Goal: Task Accomplishment & Management: Complete application form

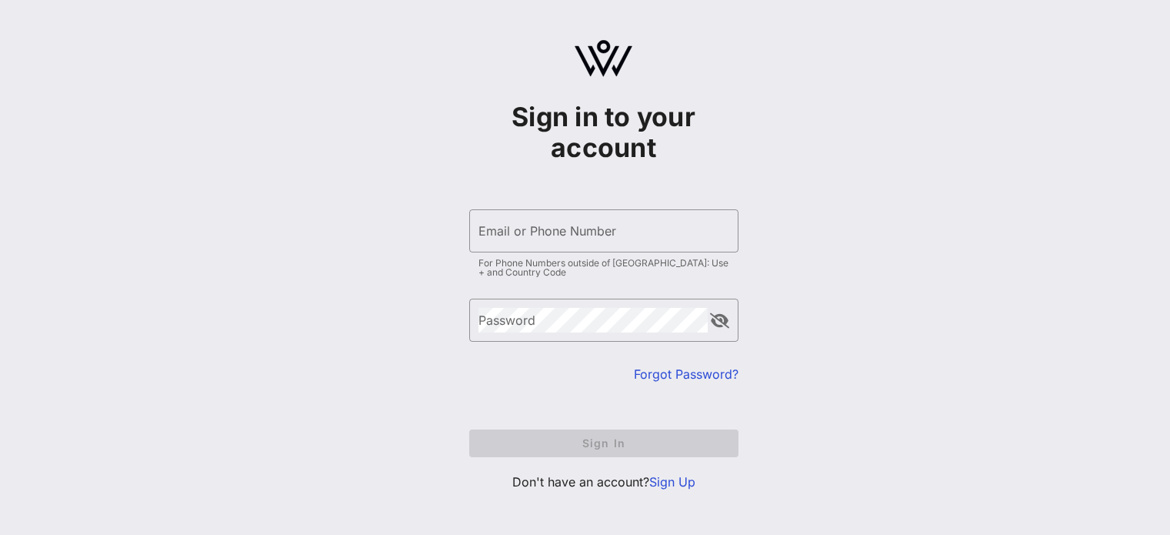
click at [549, 228] on div "Email or Phone Number" at bounding box center [603, 230] width 251 height 43
click at [544, 243] on div "Email or Phone Number" at bounding box center [603, 230] width 251 height 43
click at [675, 482] on link "Sign Up" at bounding box center [672, 481] width 46 height 15
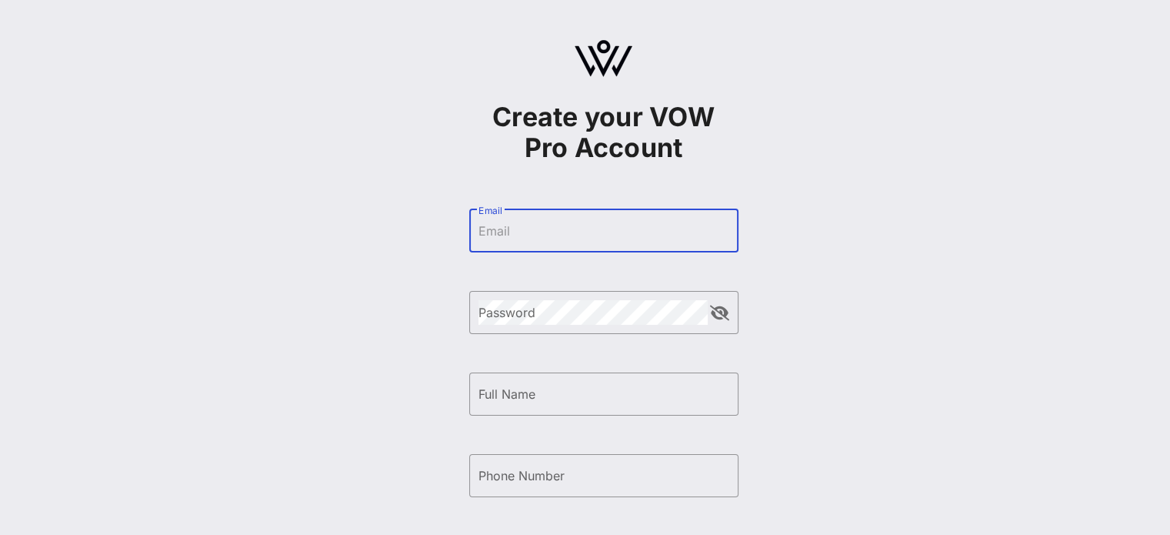
click at [540, 230] on input "Email" at bounding box center [603, 230] width 251 height 25
type input "[EMAIL_ADDRESS][DOMAIN_NAME]"
type input "[PERSON_NAME]"
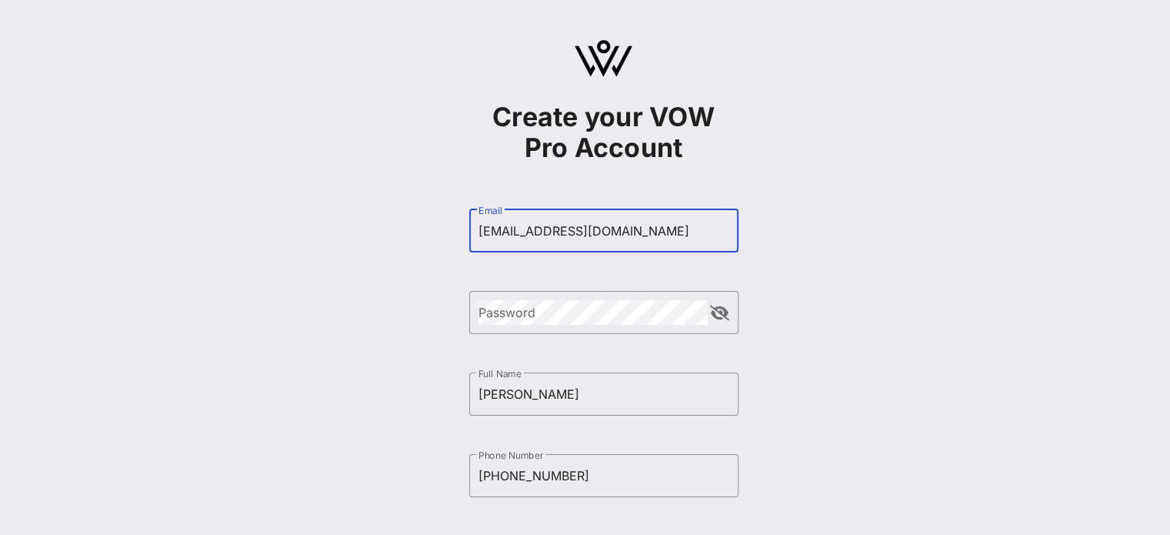
click at [947, 285] on div "Create your VOW Pro Account ​ Email [EMAIL_ADDRESS][DOMAIN_NAME] ​ Password ​ F…" at bounding box center [603, 373] width 1133 height 746
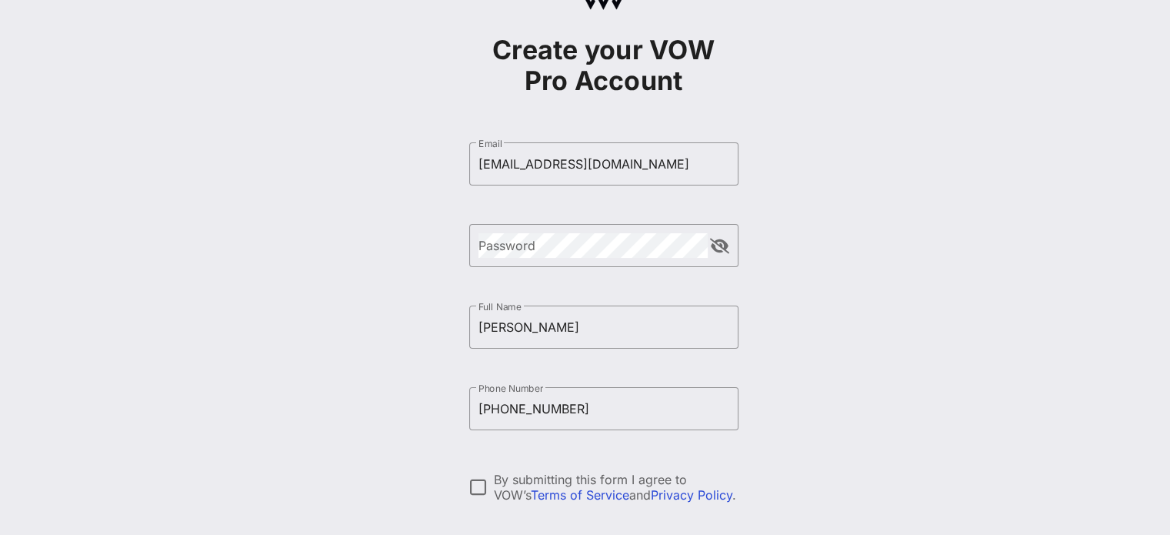
scroll to position [88, 0]
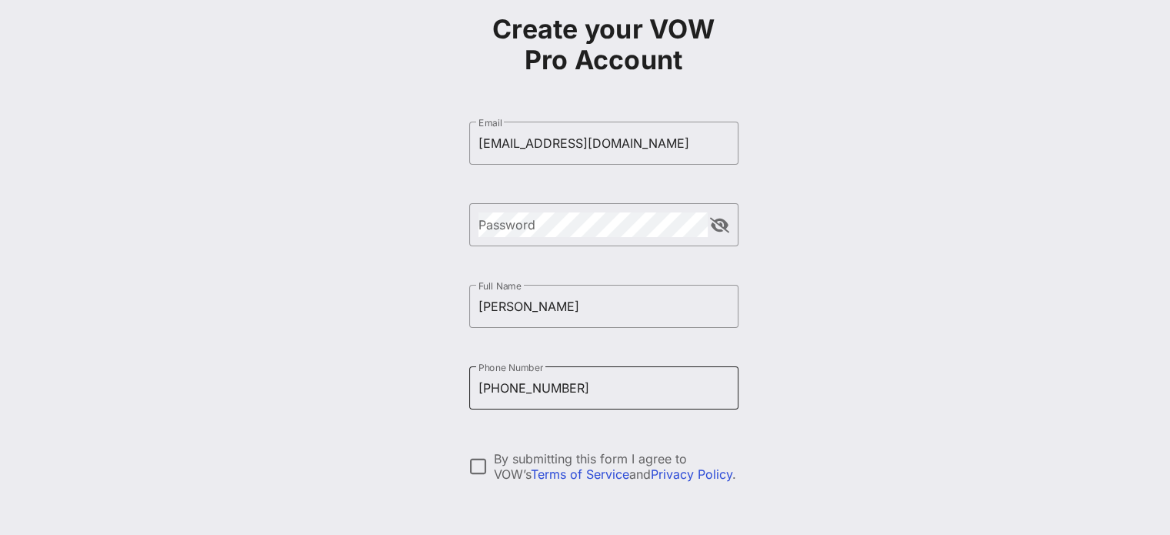
click at [568, 381] on input "[PHONE_NUMBER]" at bounding box center [603, 387] width 251 height 25
type input "[PHONE_NUMBER]"
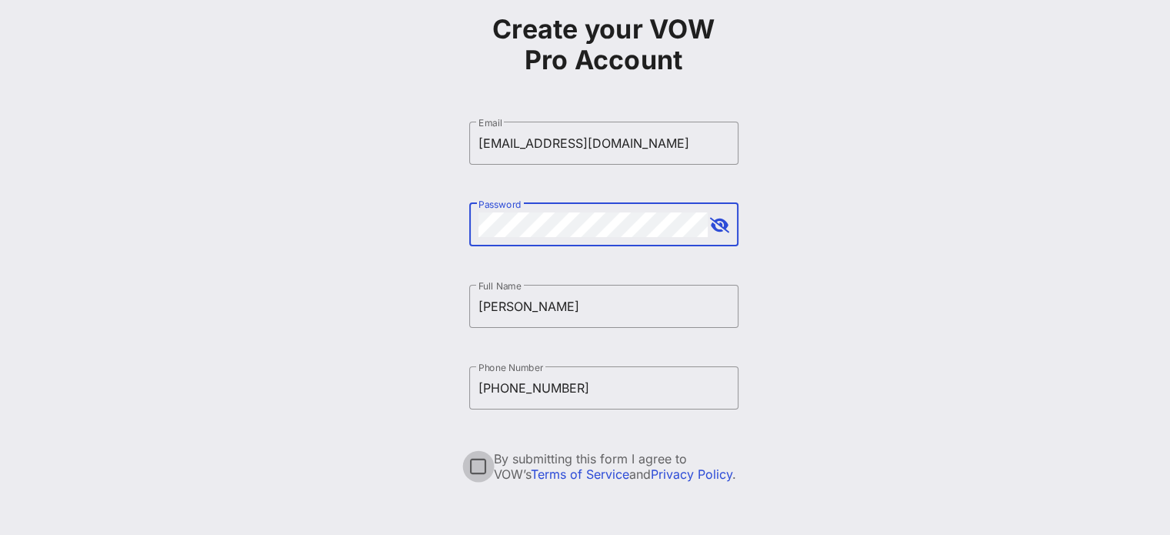
click at [485, 461] on div at bounding box center [478, 466] width 26 height 26
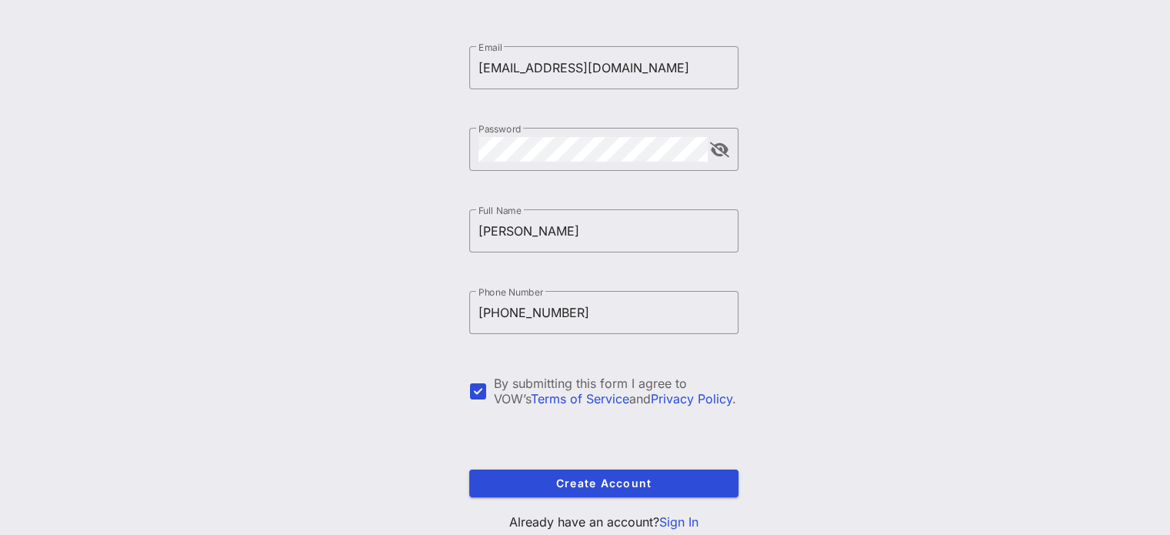
scroll to position [173, 0]
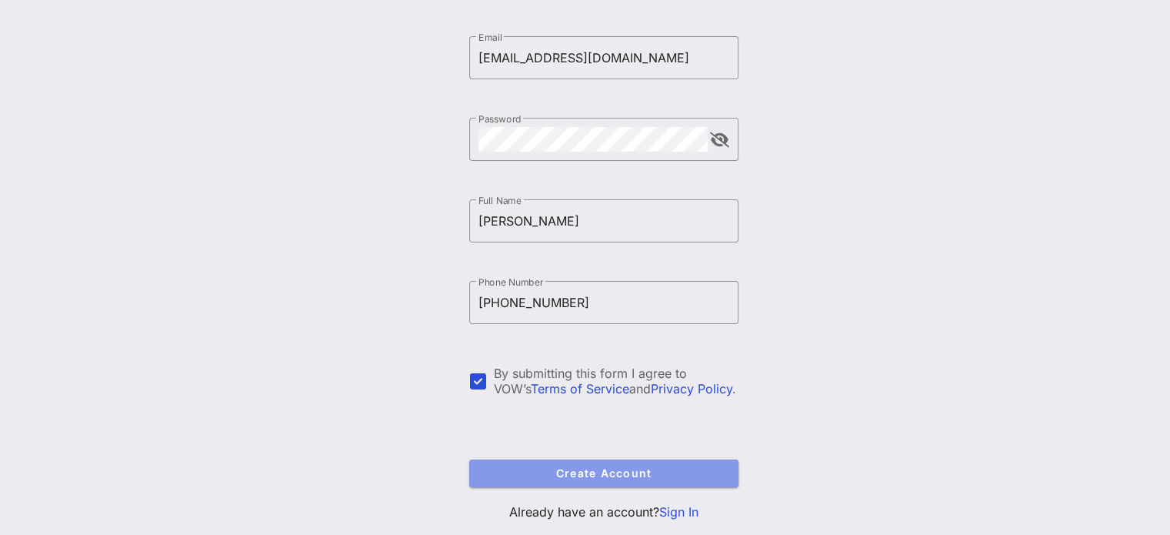
click at [626, 464] on button "Create Account" at bounding box center [603, 473] width 269 height 28
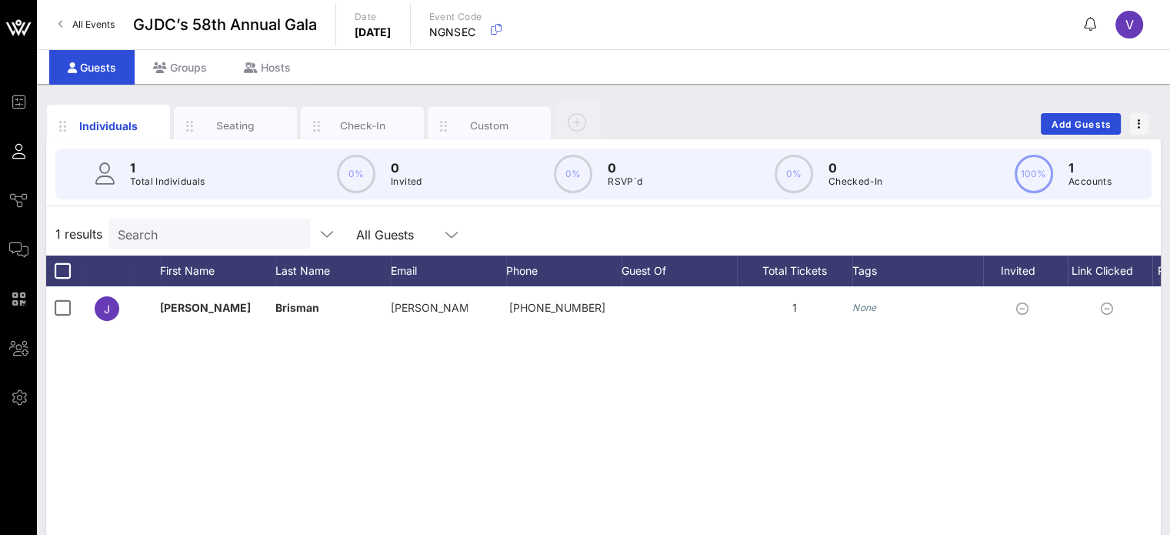
click at [770, 197] on div "1 Total Individuals 0% 0 Invited 0% 0 RSVP`d 0% 0 Checked-In 100% 1 Accounts" at bounding box center [603, 173] width 1096 height 51
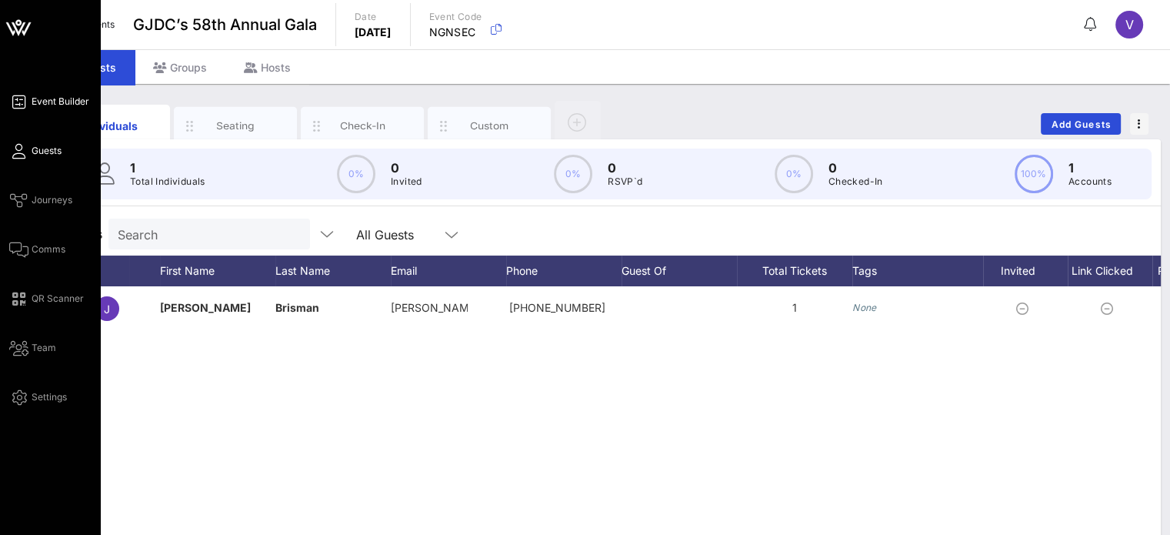
click at [32, 97] on span "Event Builder" at bounding box center [61, 102] width 58 height 14
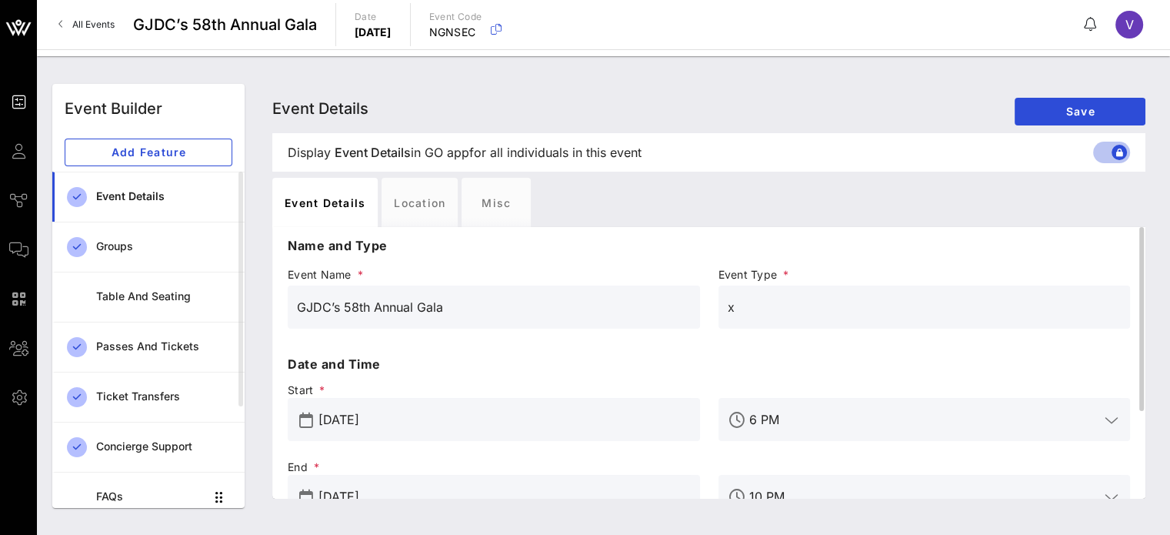
click at [757, 311] on input "x" at bounding box center [925, 307] width 394 height 25
click at [845, 313] on input "Gala" at bounding box center [925, 307] width 394 height 25
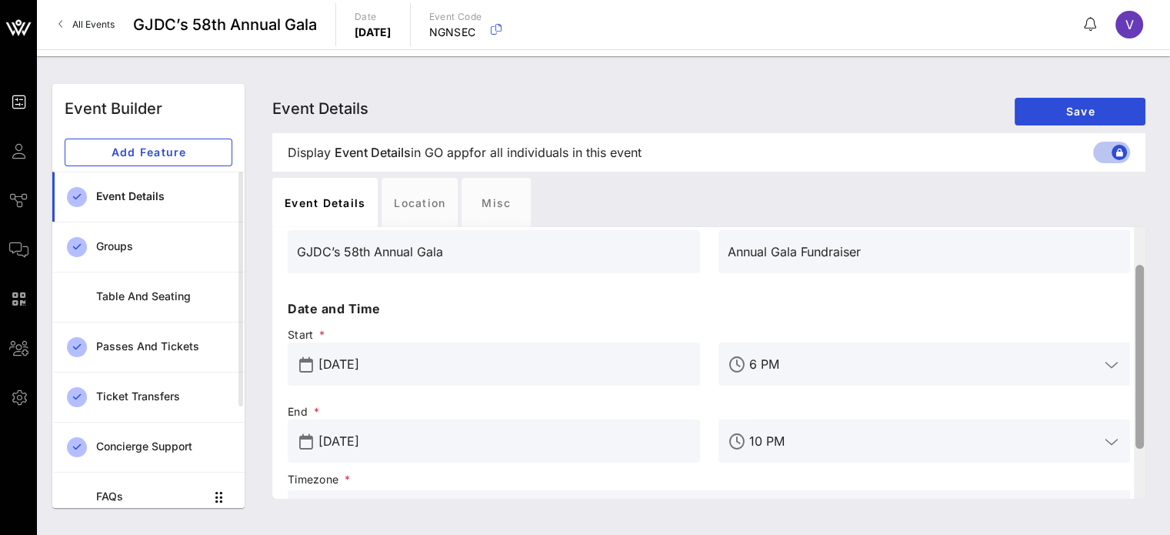
scroll to position [128, 0]
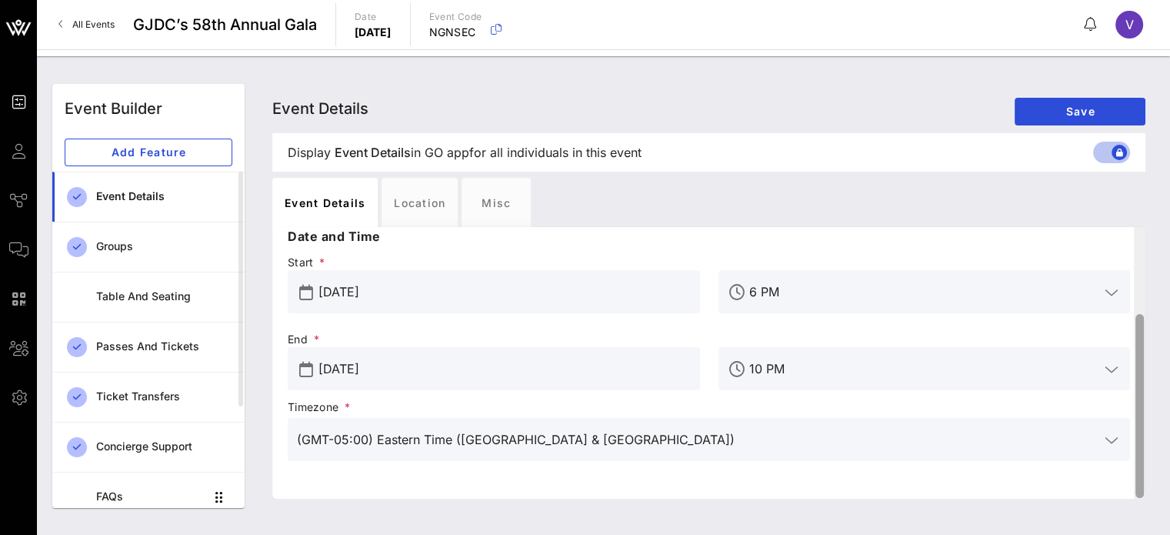
drag, startPoint x: 1141, startPoint y: 285, endPoint x: 1145, endPoint y: 388, distance: 103.9
click at [1145, 388] on div "Event Details Event Details Event Details Save Display Event Details Event Deta…" at bounding box center [708, 296] width 891 height 424
type input "Annual Gala Fundraiser"
click at [1048, 107] on span "Save" at bounding box center [1080, 111] width 106 height 13
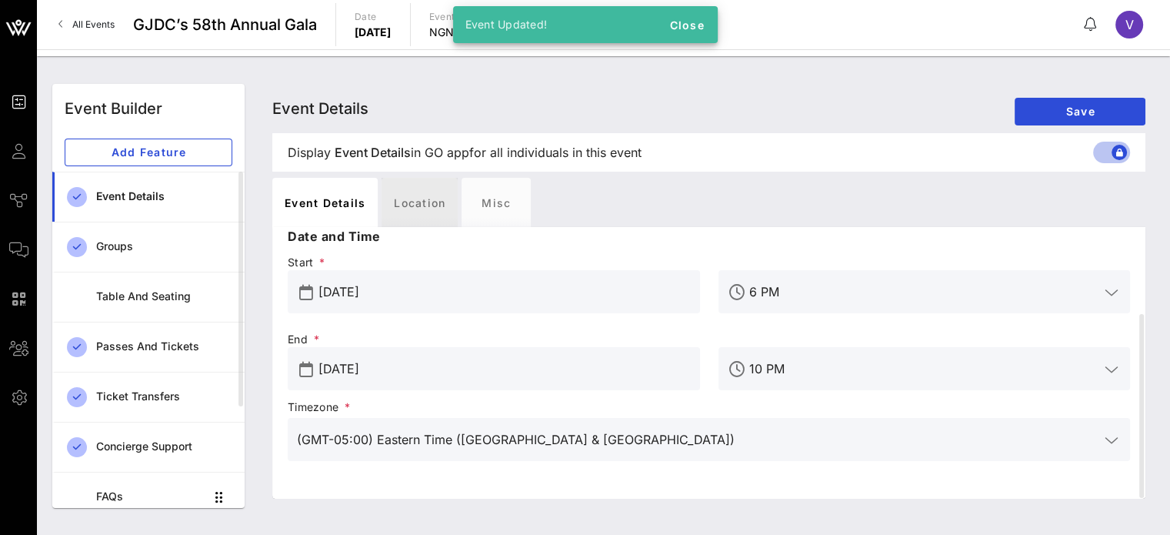
click at [448, 208] on div "Location" at bounding box center [419, 202] width 76 height 49
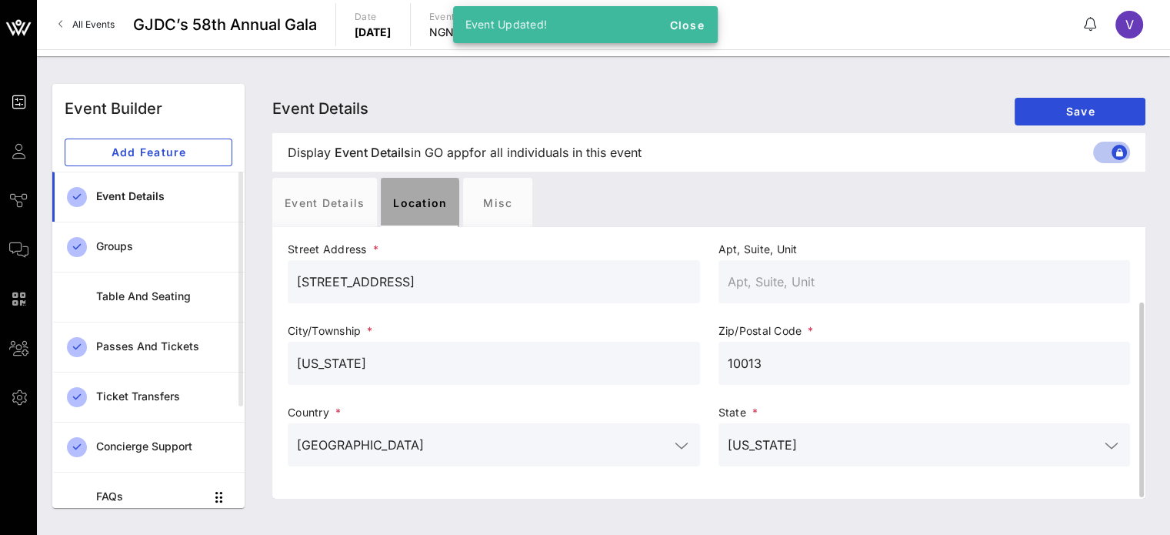
scroll to position [106, 0]
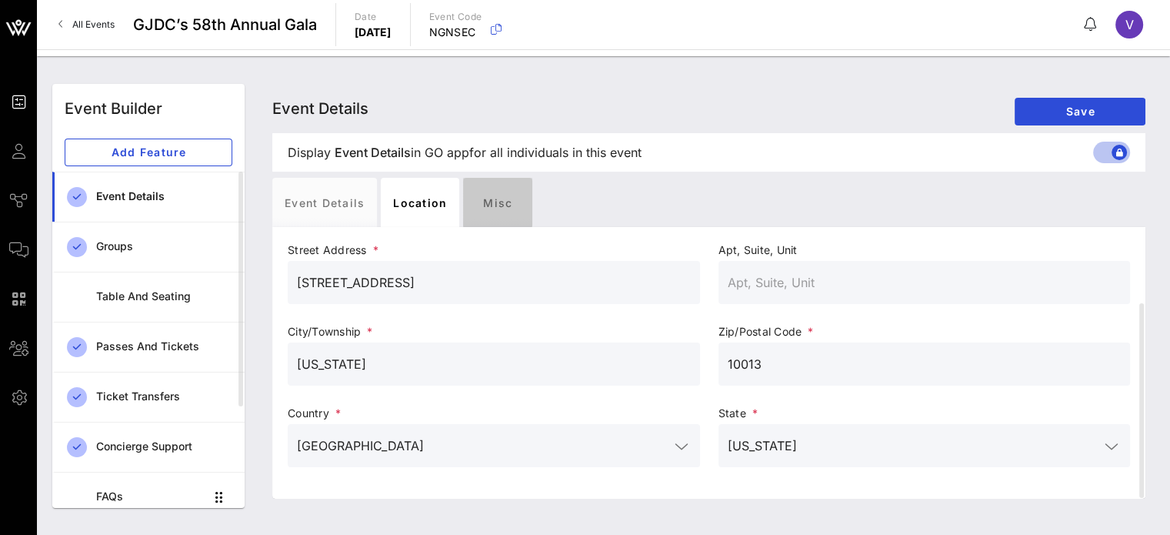
click at [508, 211] on div "Misc" at bounding box center [497, 202] width 69 height 49
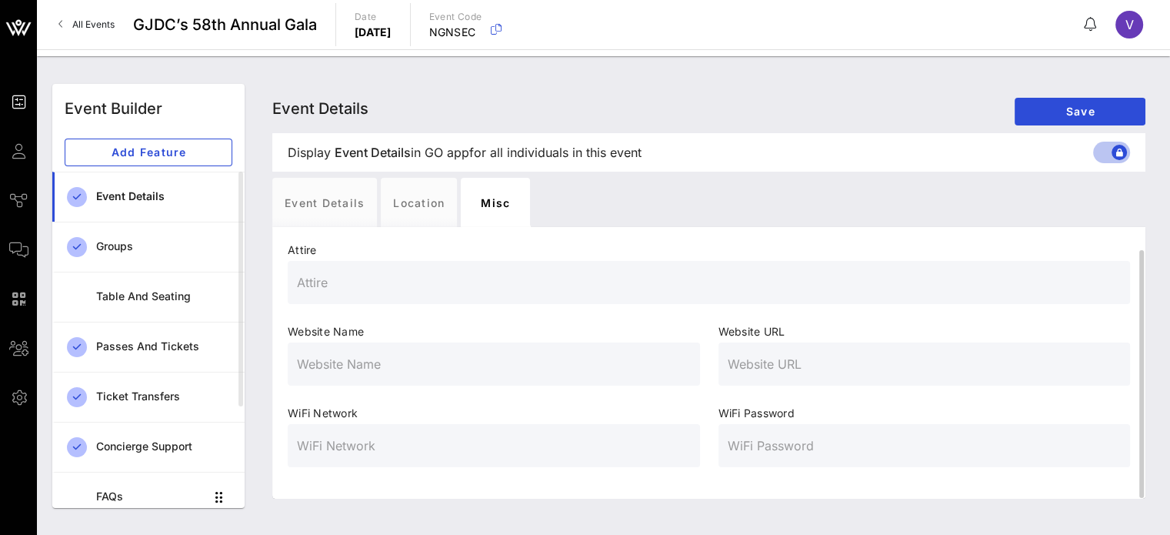
click at [501, 267] on div at bounding box center [709, 282] width 824 height 43
click at [301, 287] on input "Cocktail" at bounding box center [709, 282] width 824 height 25
click at [466, 330] on span "Website Name" at bounding box center [494, 331] width 412 height 15
click at [1055, 108] on span "Save" at bounding box center [1080, 111] width 106 height 13
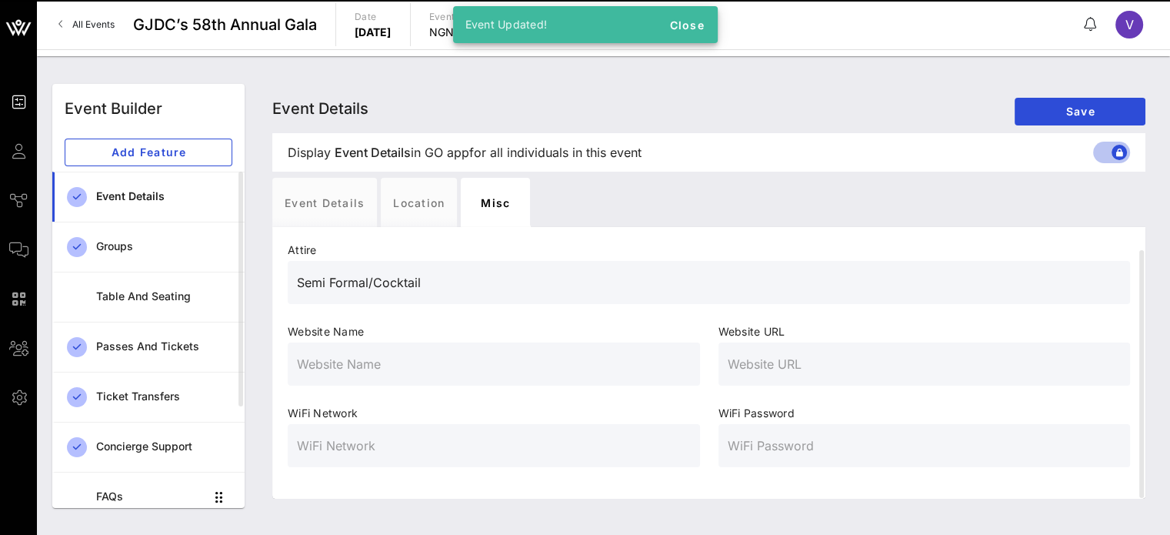
type input "Semi Formal/Cocktail"
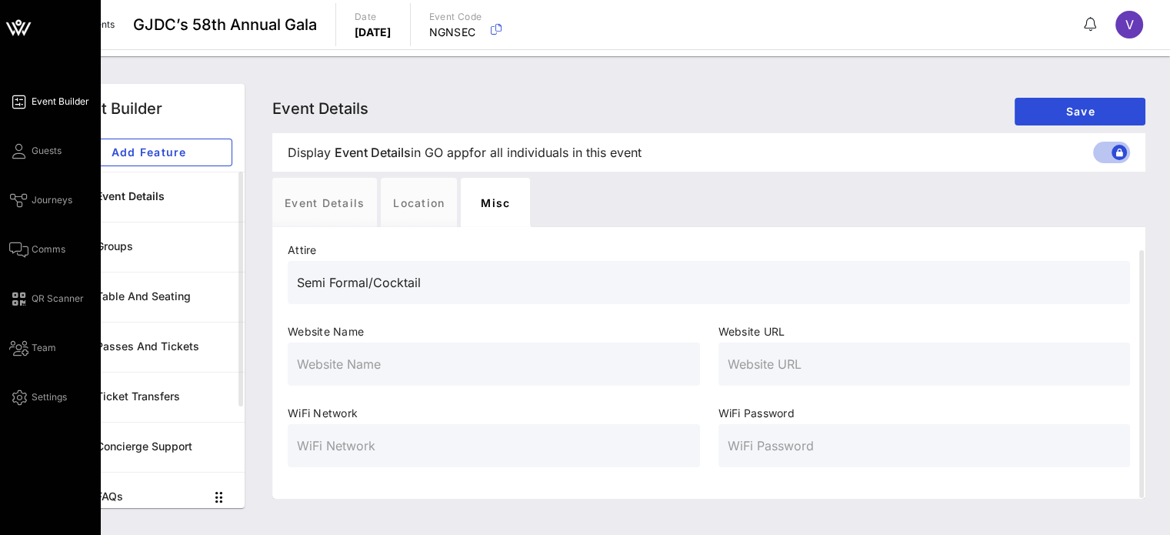
click at [66, 101] on span "Event Builder" at bounding box center [61, 102] width 58 height 14
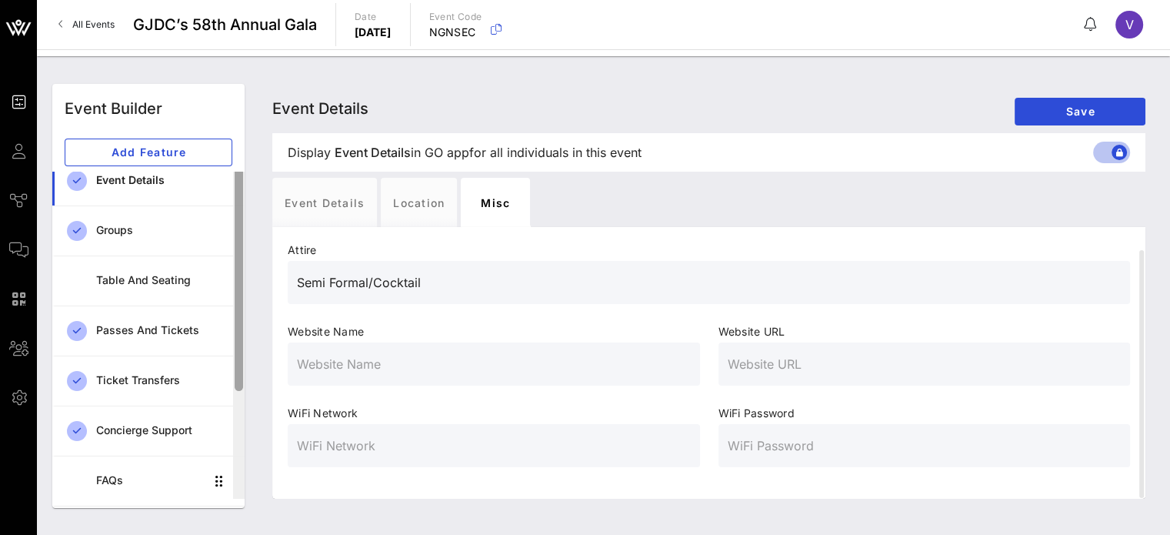
scroll to position [0, 0]
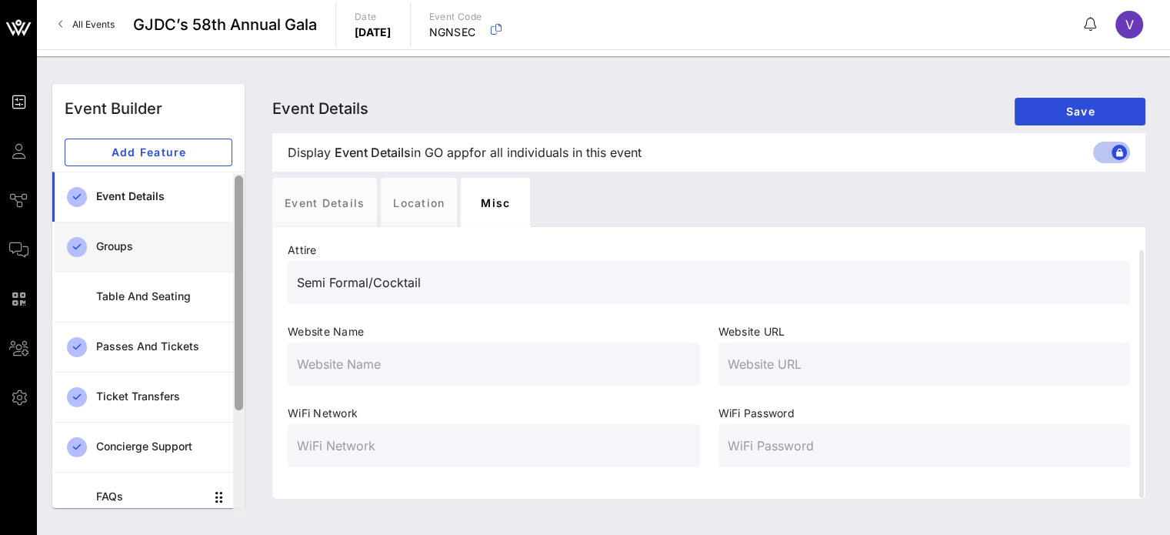
drag, startPoint x: 240, startPoint y: 221, endPoint x: 229, endPoint y: 225, distance: 11.4
click at [229, 225] on div "Event Details Groups Table and Seating Passes and Tickets Ticket Transfers Conc…" at bounding box center [148, 343] width 192 height 342
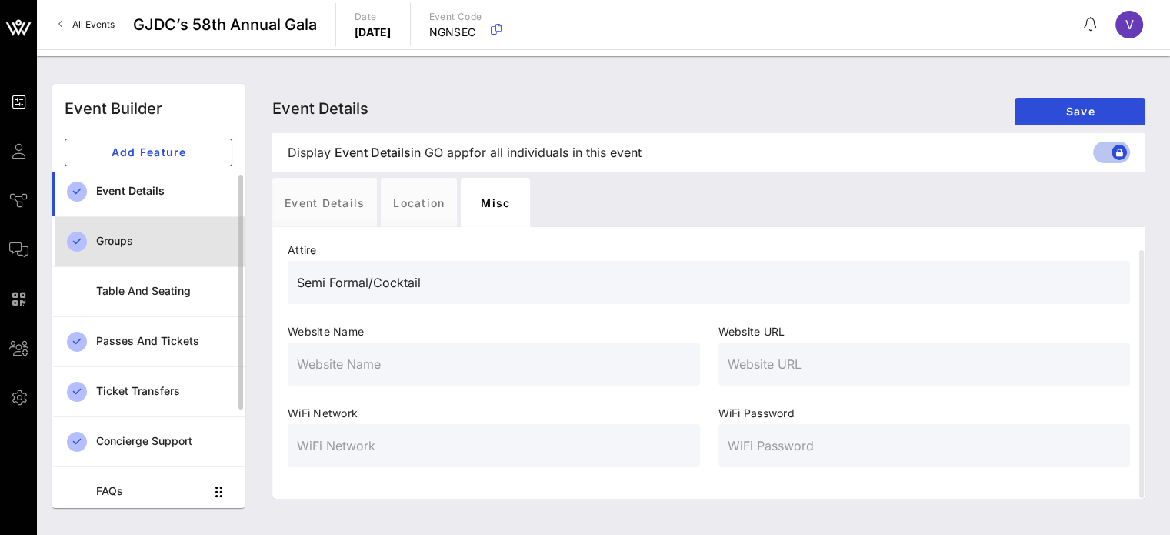
click at [155, 242] on div "Groups" at bounding box center [164, 241] width 136 height 13
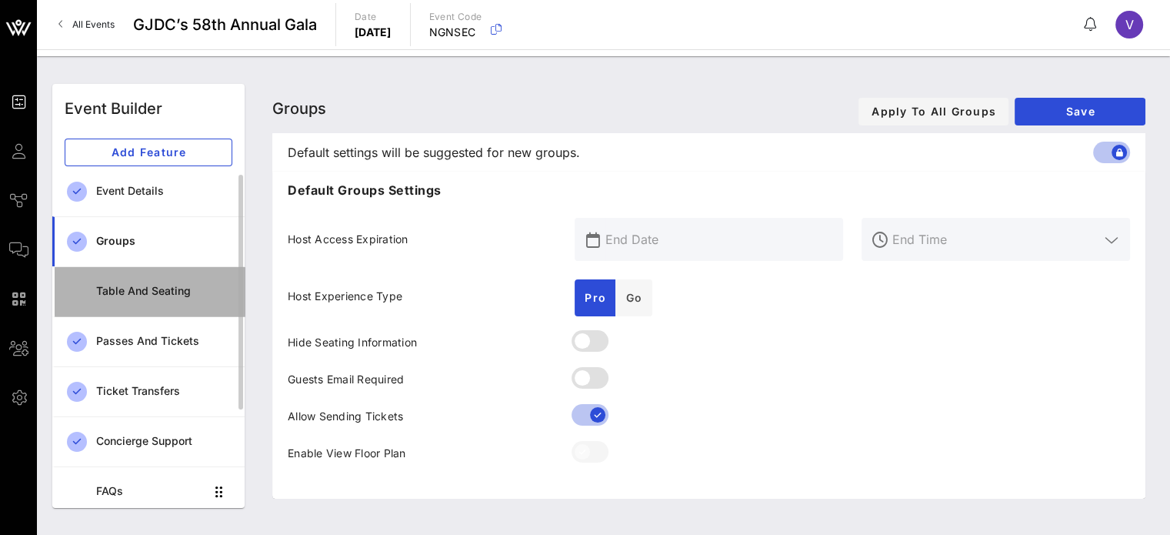
click at [200, 288] on div "Table and Seating" at bounding box center [164, 291] width 136 height 13
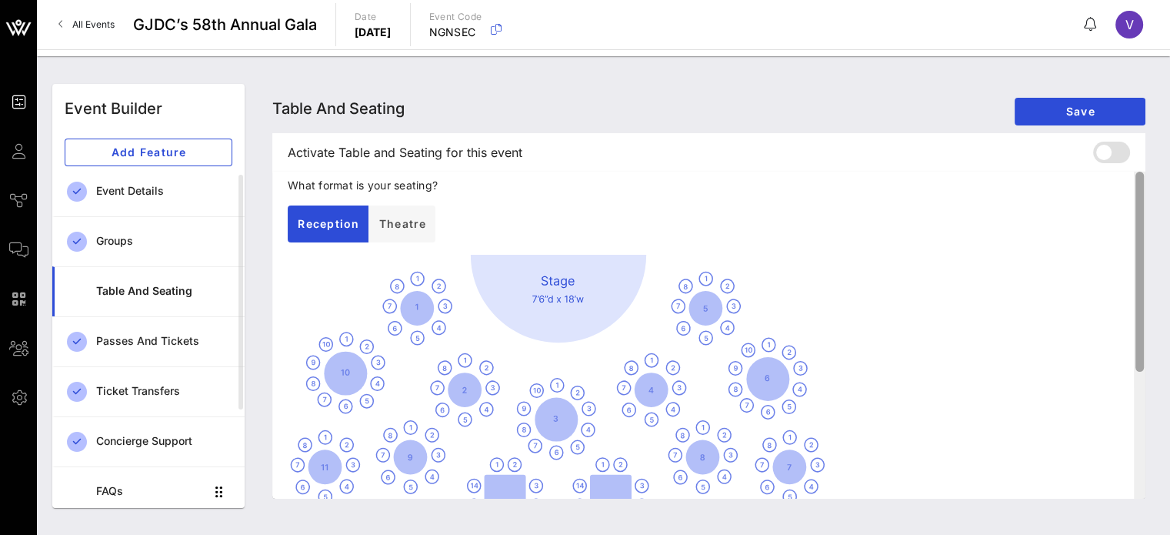
drag, startPoint x: 1141, startPoint y: 199, endPoint x: 1129, endPoint y: 190, distance: 14.8
click at [1129, 190] on div "What format is your seating? Reception Theatre" at bounding box center [708, 335] width 873 height 327
click at [418, 219] on span "Theatre" at bounding box center [402, 223] width 48 height 13
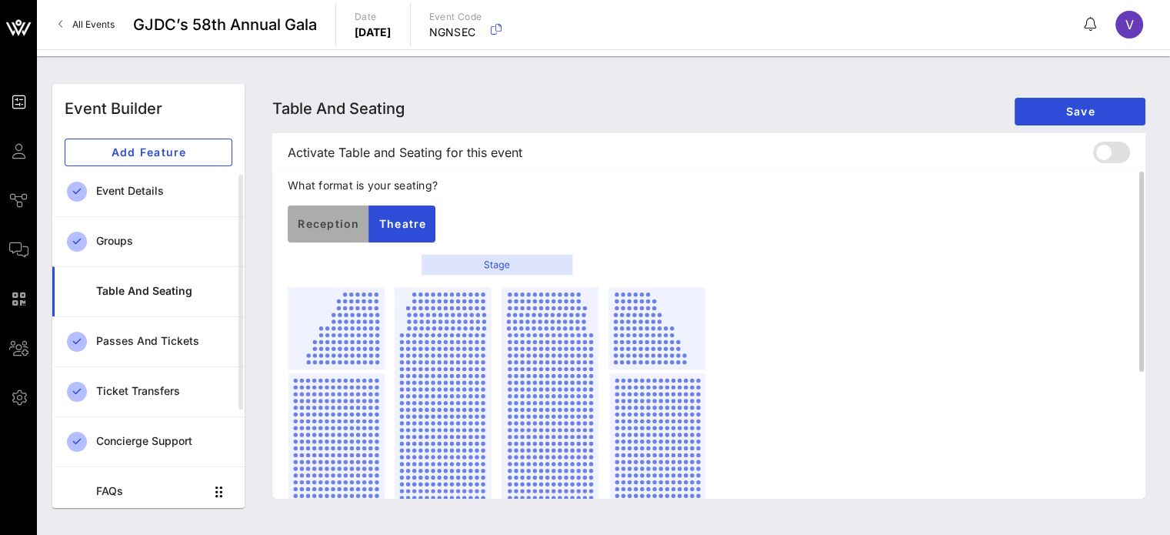
click at [361, 221] on button "Reception" at bounding box center [328, 223] width 81 height 37
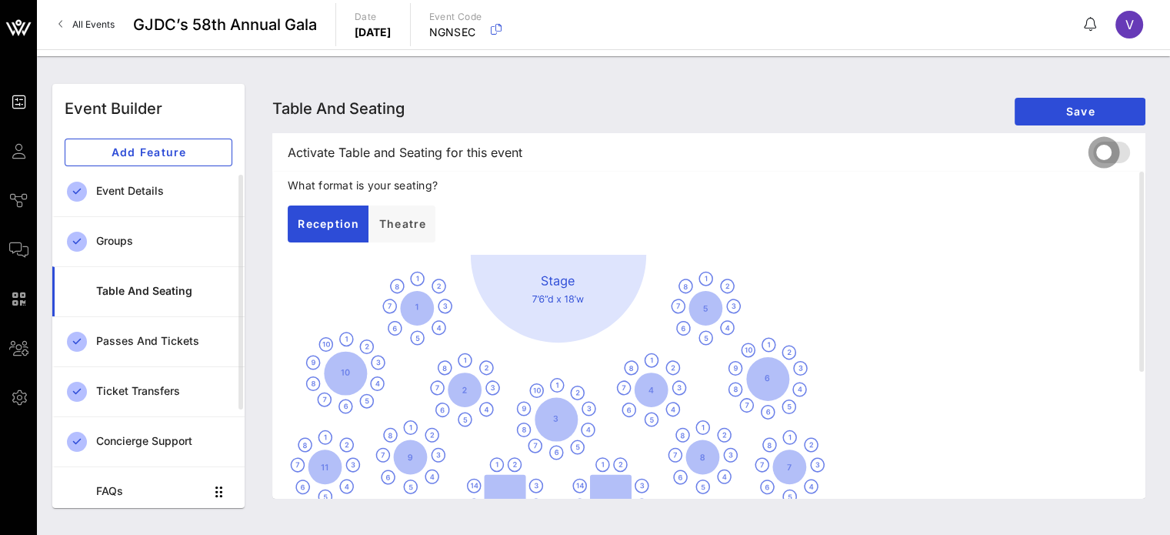
click at [1114, 152] on div at bounding box center [1104, 152] width 26 height 26
click at [1074, 115] on span "Save" at bounding box center [1080, 111] width 106 height 13
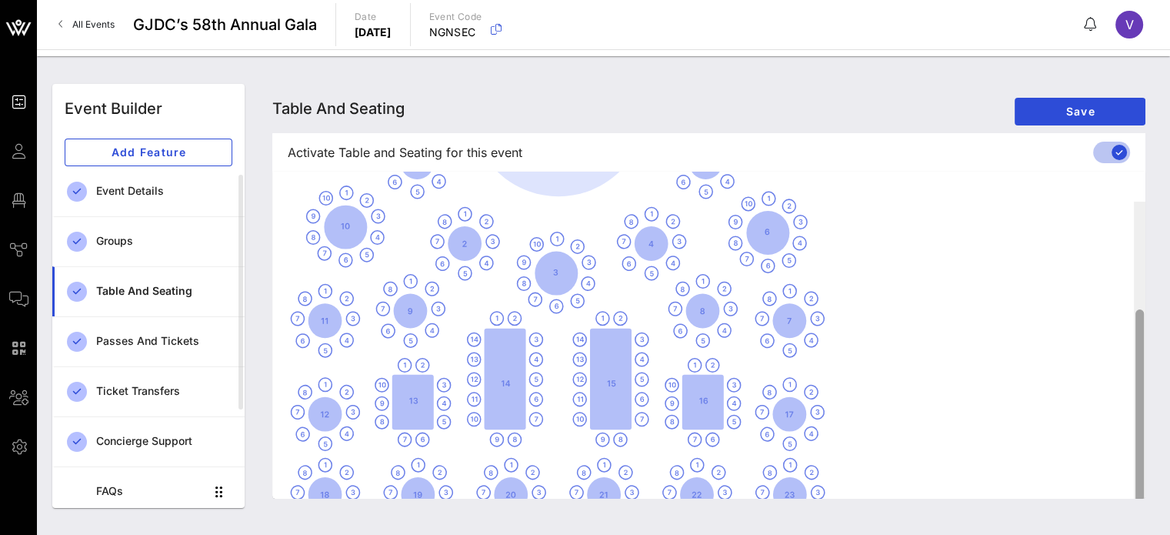
scroll to position [206, 0]
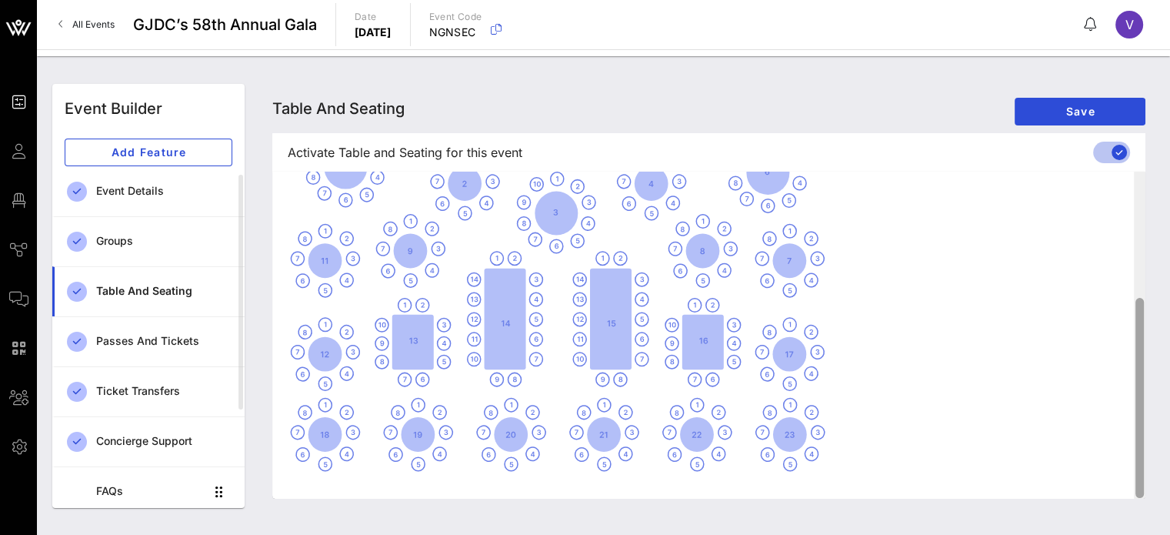
drag, startPoint x: 1142, startPoint y: 208, endPoint x: 1151, endPoint y: 388, distance: 181.0
click at [1151, 388] on div "Table and Seating Table and Seating Table and Seating Save Activate Table and S…" at bounding box center [708, 296] width 891 height 424
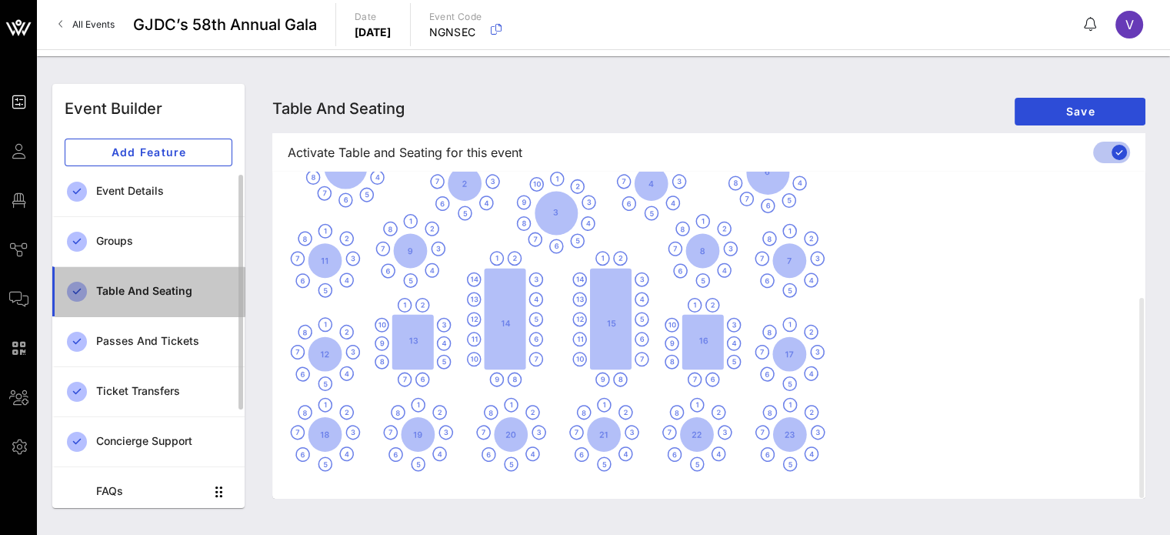
click at [175, 279] on div "Table and Seating" at bounding box center [164, 291] width 136 height 32
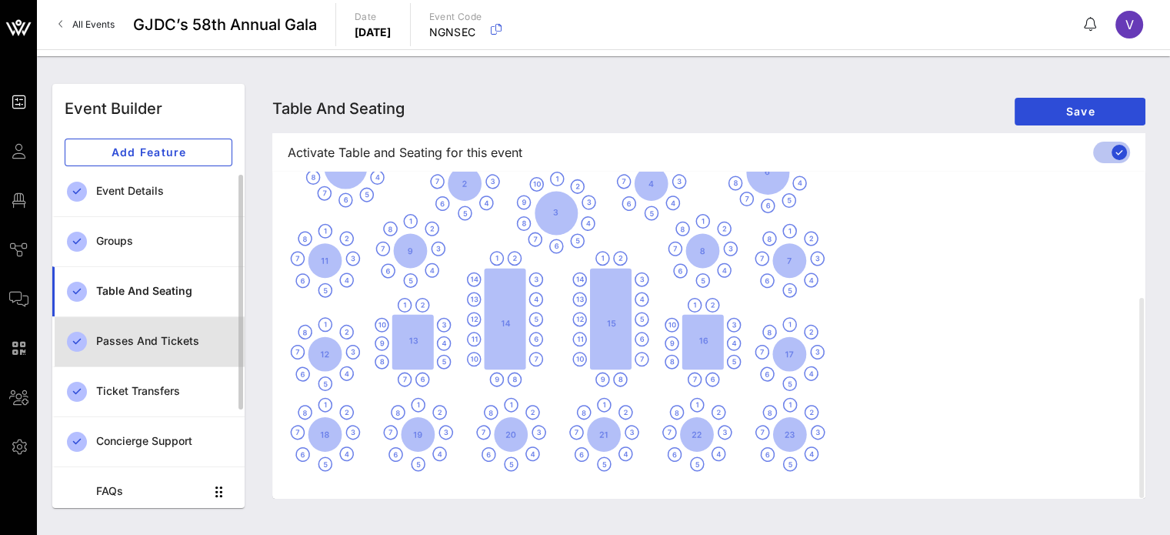
click at [178, 356] on link "Passes and Tickets" at bounding box center [148, 341] width 192 height 50
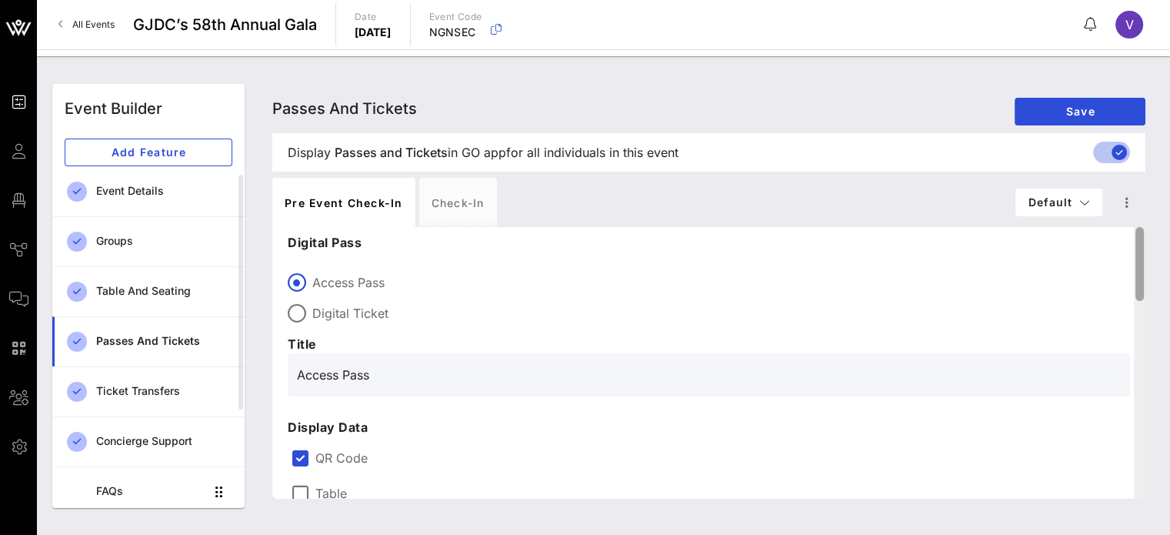
drag, startPoint x: 1139, startPoint y: 246, endPoint x: 1169, endPoint y: 132, distance: 118.5
click at [1169, 132] on div "Event Builder Event Builder Add Feature Event Details Groups Table and Seating …" at bounding box center [603, 295] width 1133 height 478
click at [489, 202] on div "Check-in" at bounding box center [458, 202] width 78 height 49
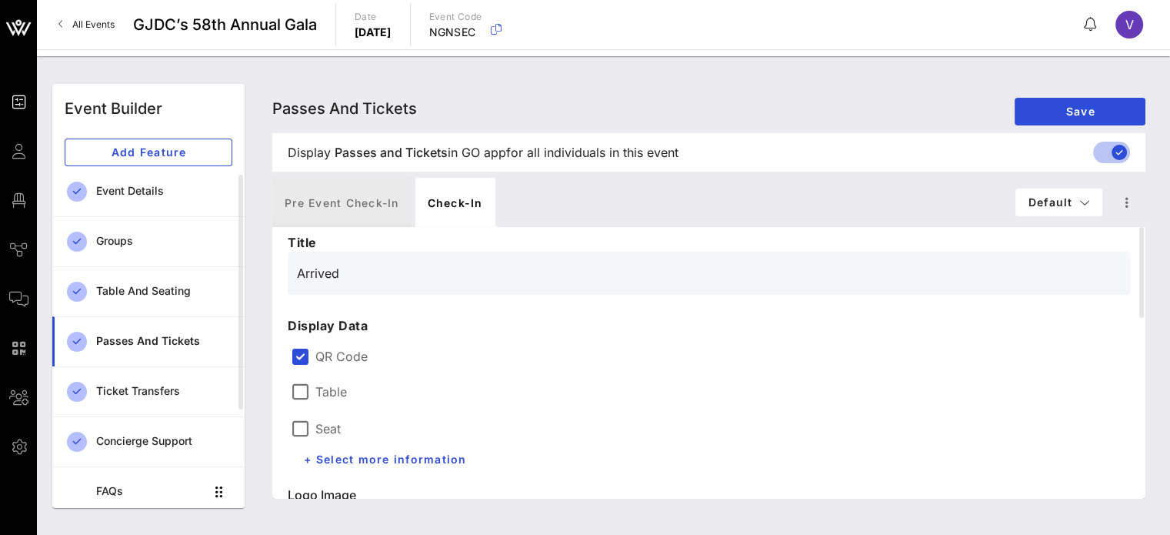
click at [358, 191] on div "Pre Event Check-in" at bounding box center [341, 202] width 139 height 49
type input "Access Pass"
type input "#2D23D7"
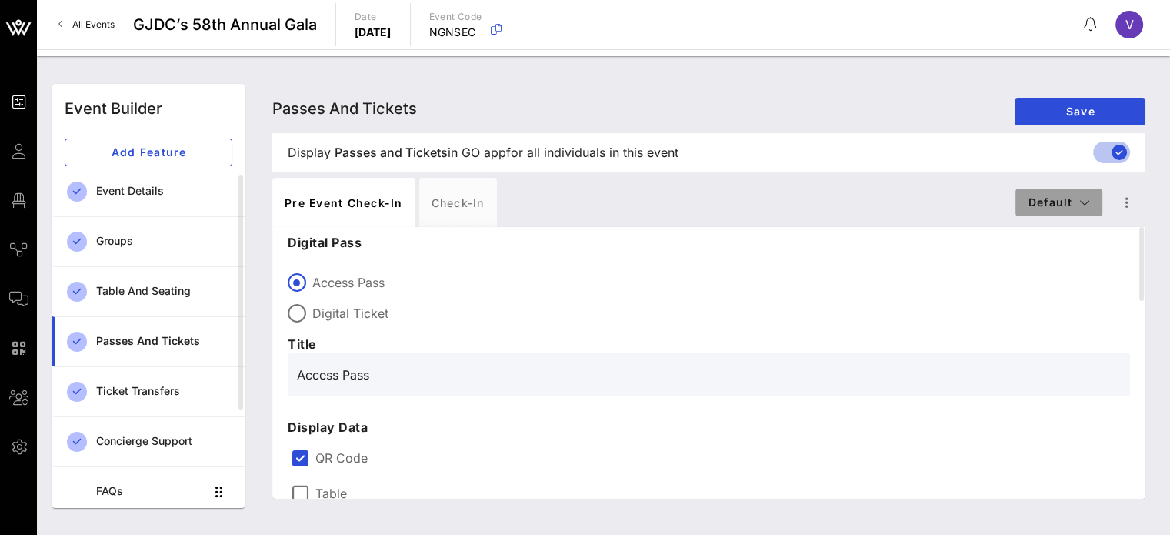
click at [1092, 212] on button "Default" at bounding box center [1058, 202] width 87 height 28
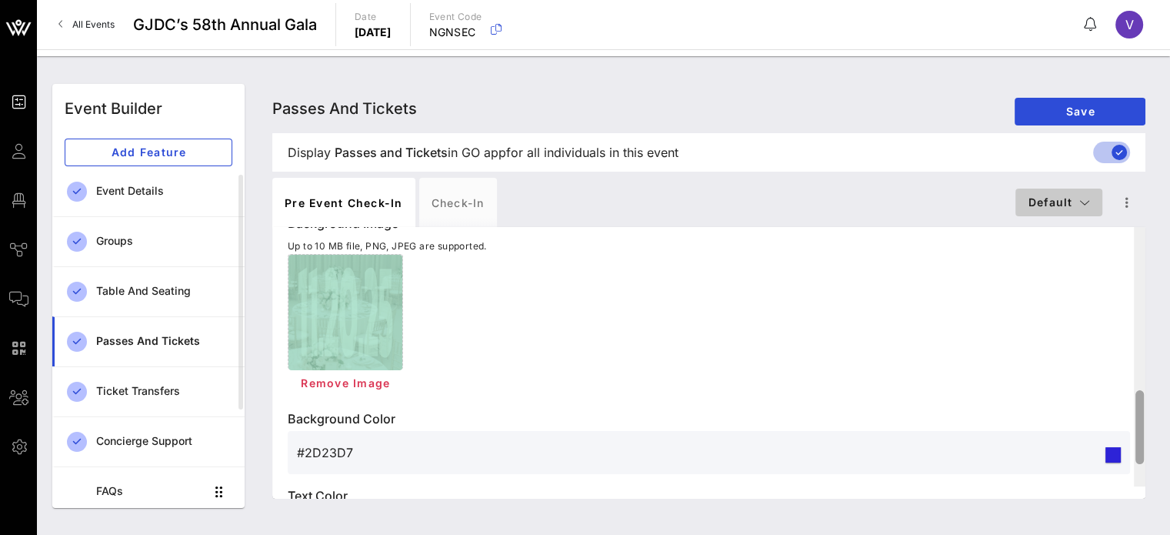
scroll to position [725, 0]
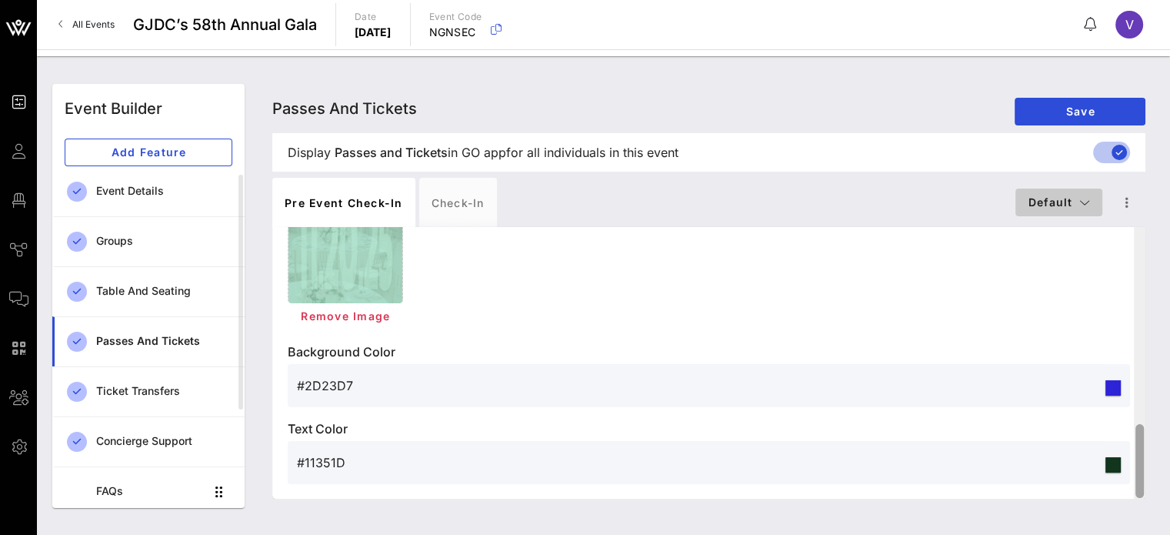
drag, startPoint x: 1137, startPoint y: 257, endPoint x: 1170, endPoint y: 470, distance: 215.5
click at [1169, 470] on html "Event Builder Guests Floor Plan Journeys Comms QR Scanner Team Settings GJDC’s …" at bounding box center [585, 267] width 1170 height 535
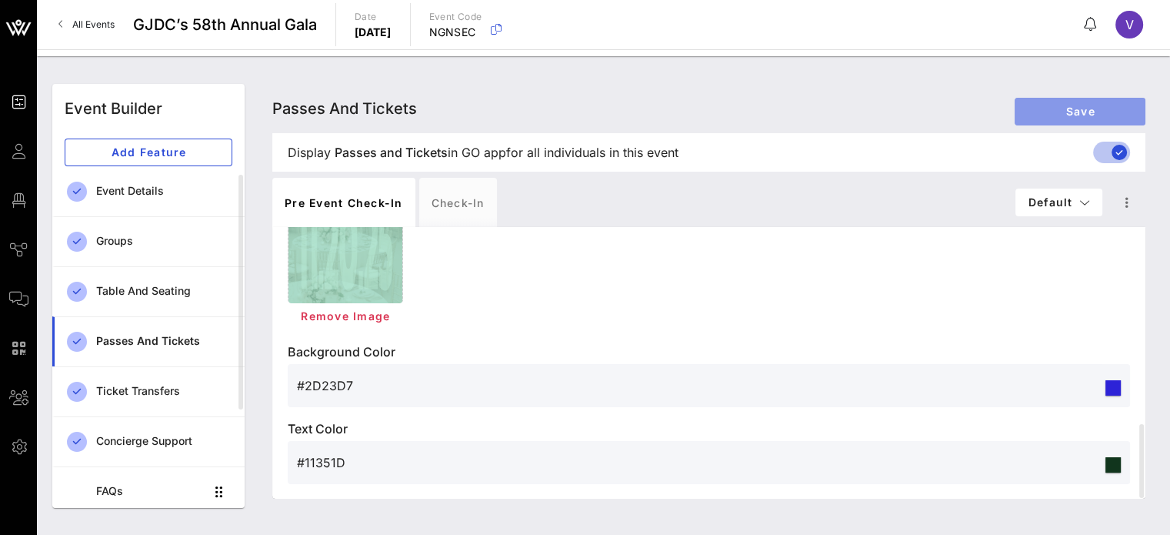
click at [1061, 113] on span "Save" at bounding box center [1080, 111] width 106 height 13
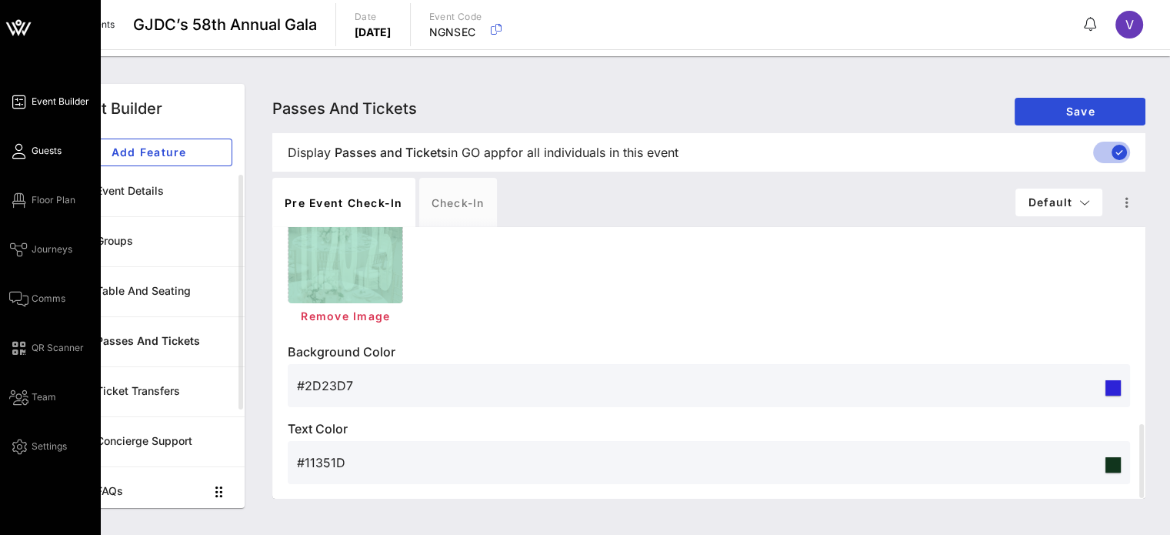
click at [46, 152] on span "Guests" at bounding box center [47, 151] width 30 height 14
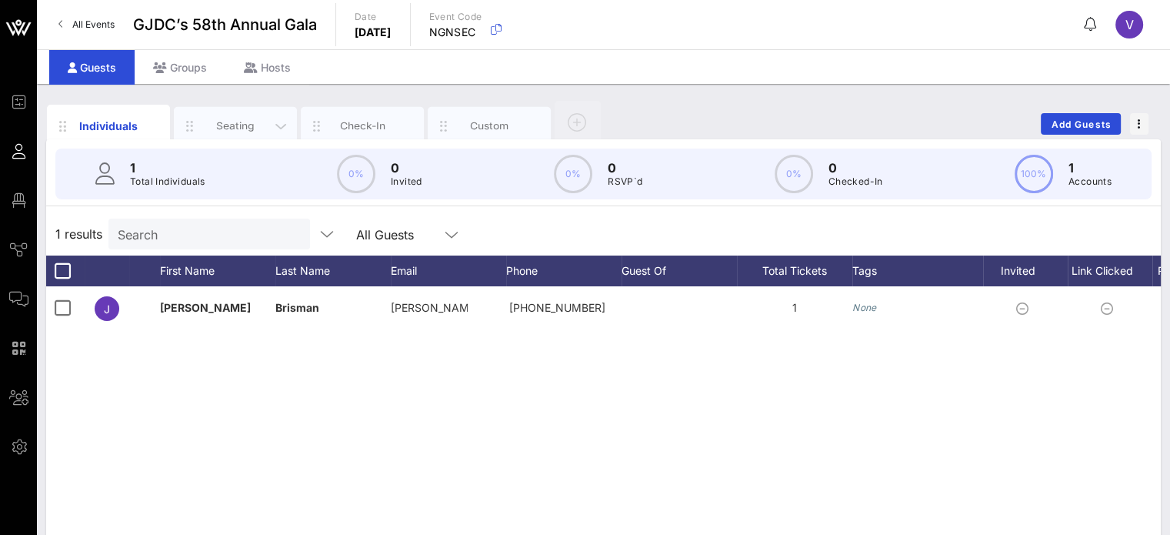
click at [220, 122] on div "Seating" at bounding box center [235, 125] width 68 height 15
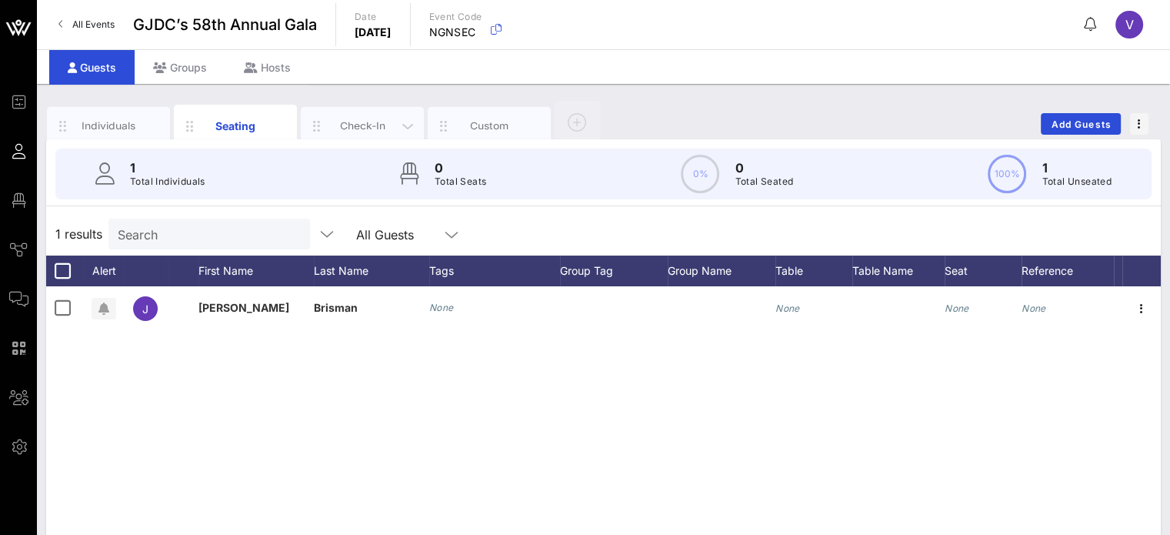
click at [331, 123] on div "Check-In" at bounding box center [362, 125] width 68 height 15
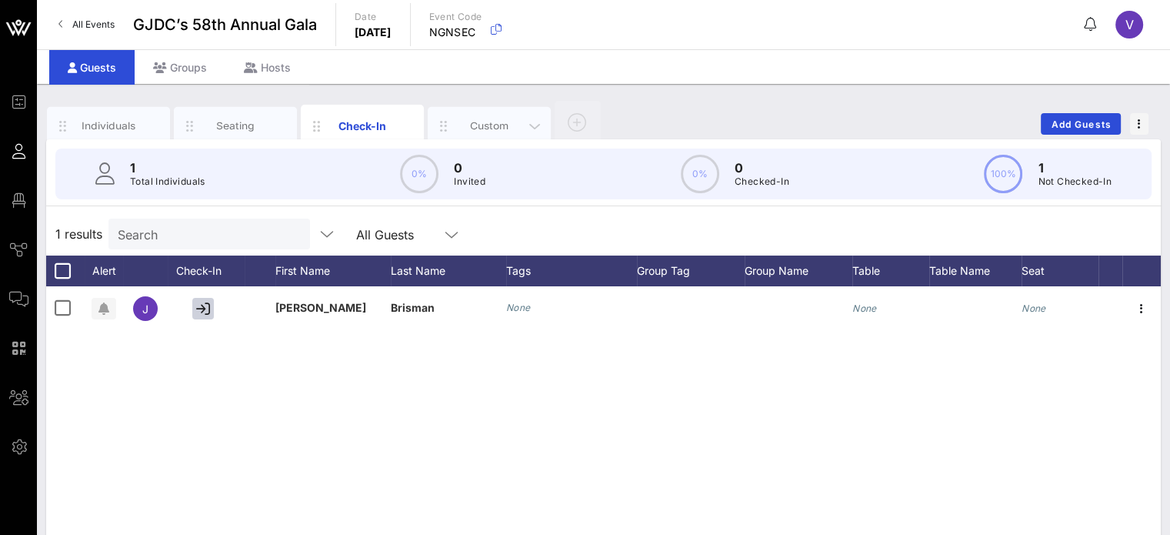
click at [472, 129] on div "Custom" at bounding box center [489, 125] width 68 height 15
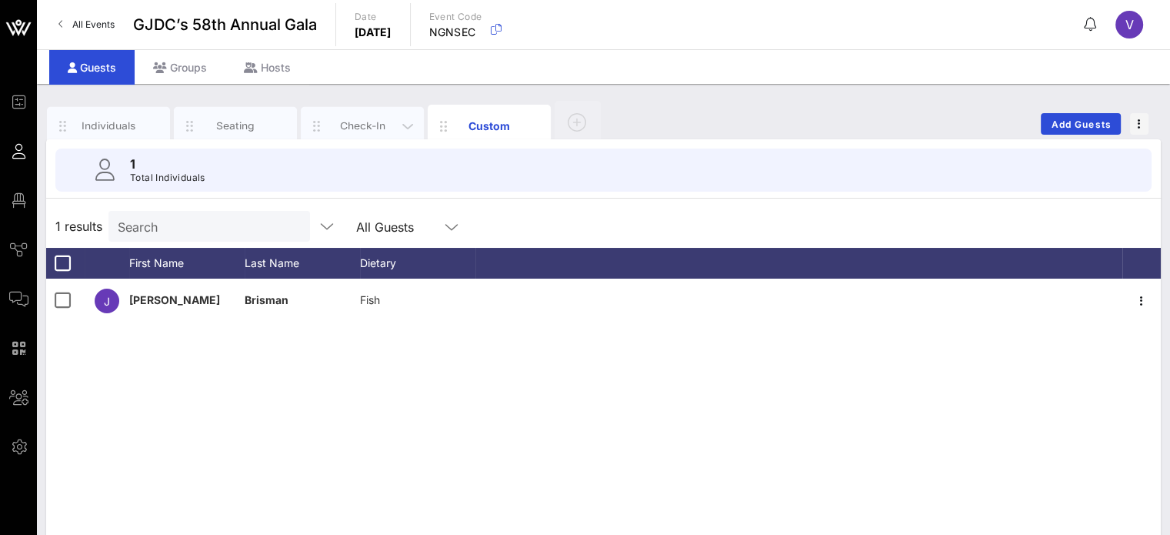
click at [391, 124] on div "Check-In" at bounding box center [362, 125] width 68 height 15
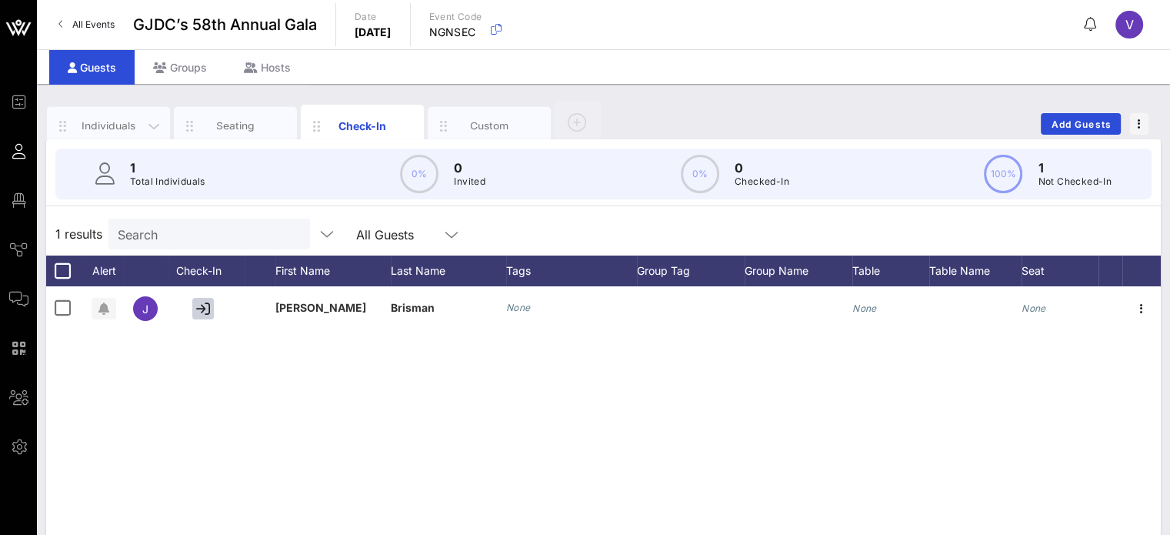
click at [92, 136] on div "Individuals" at bounding box center [108, 126] width 123 height 38
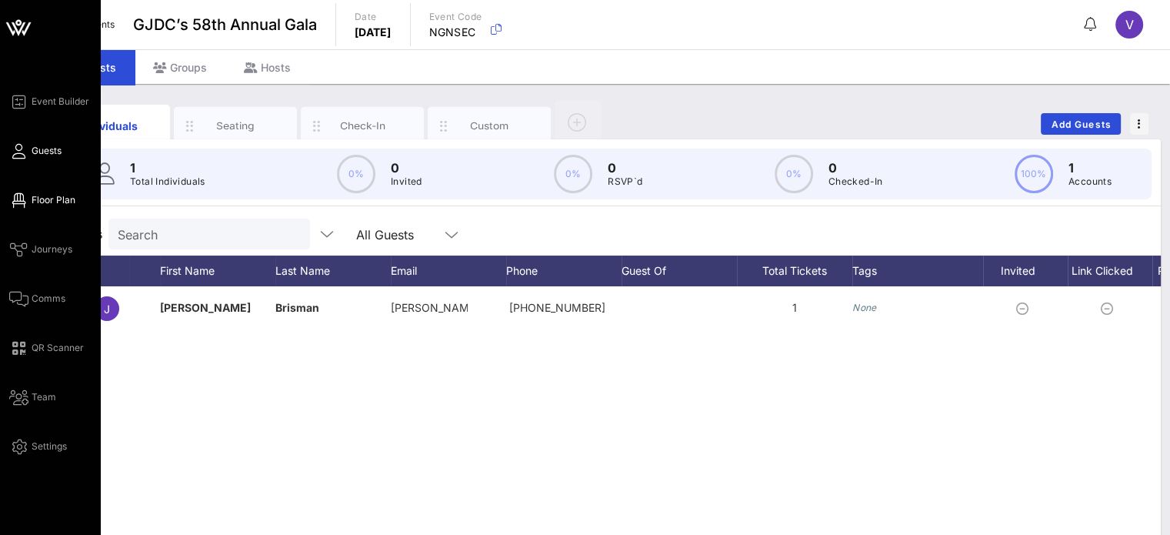
click at [28, 196] on link "Floor Plan" at bounding box center [42, 200] width 66 height 18
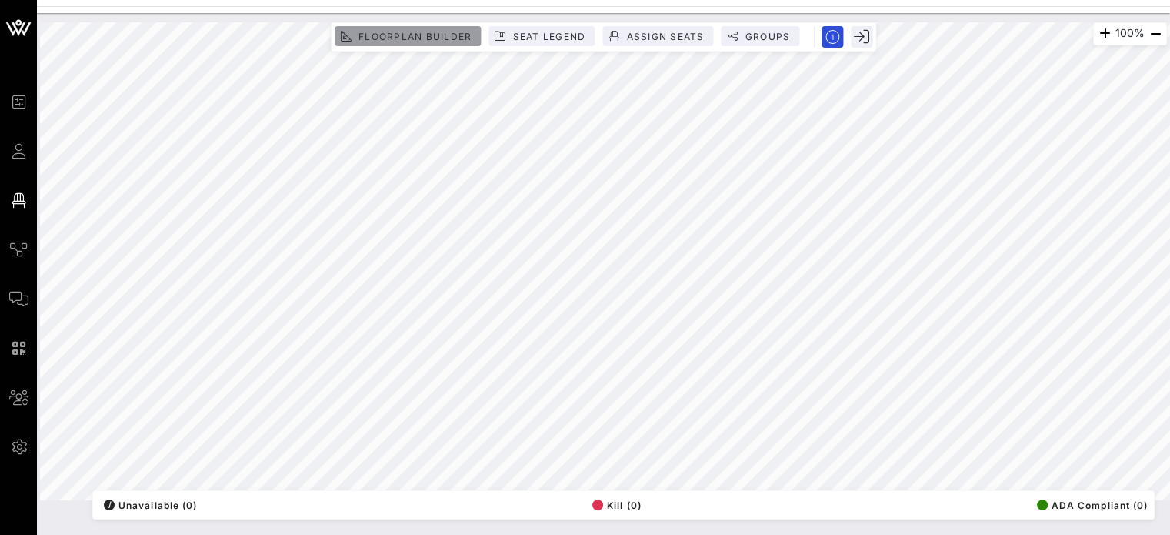
click at [391, 40] on span "Floorplan Builder" at bounding box center [415, 37] width 114 height 12
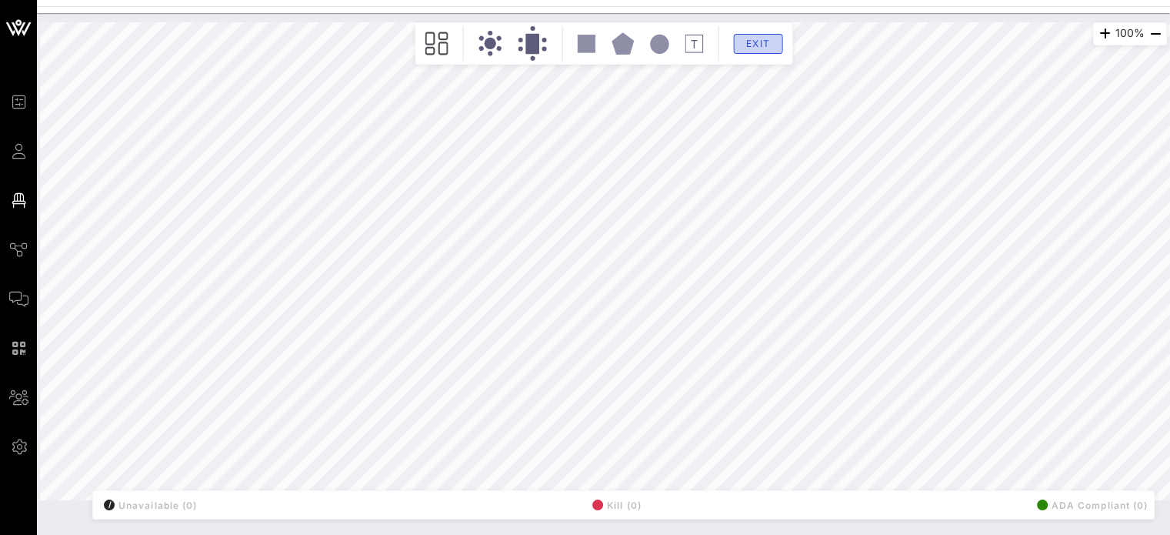
click at [740, 38] on button "Exit" at bounding box center [757, 44] width 49 height 20
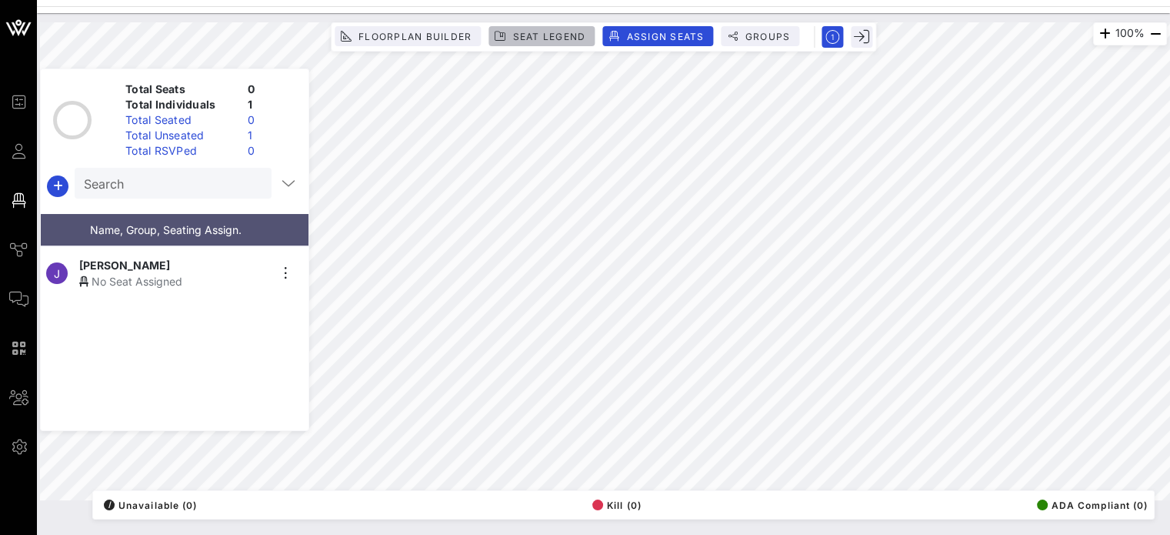
click at [548, 38] on span "Seat Legend" at bounding box center [548, 37] width 74 height 12
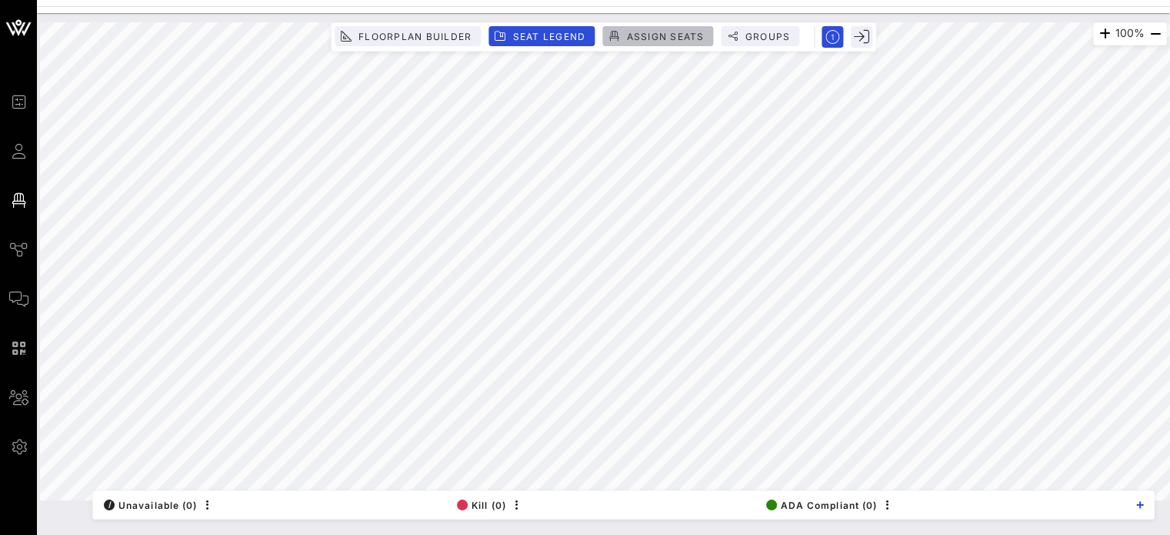
click at [658, 39] on span "Assign Seats" at bounding box center [664, 37] width 78 height 12
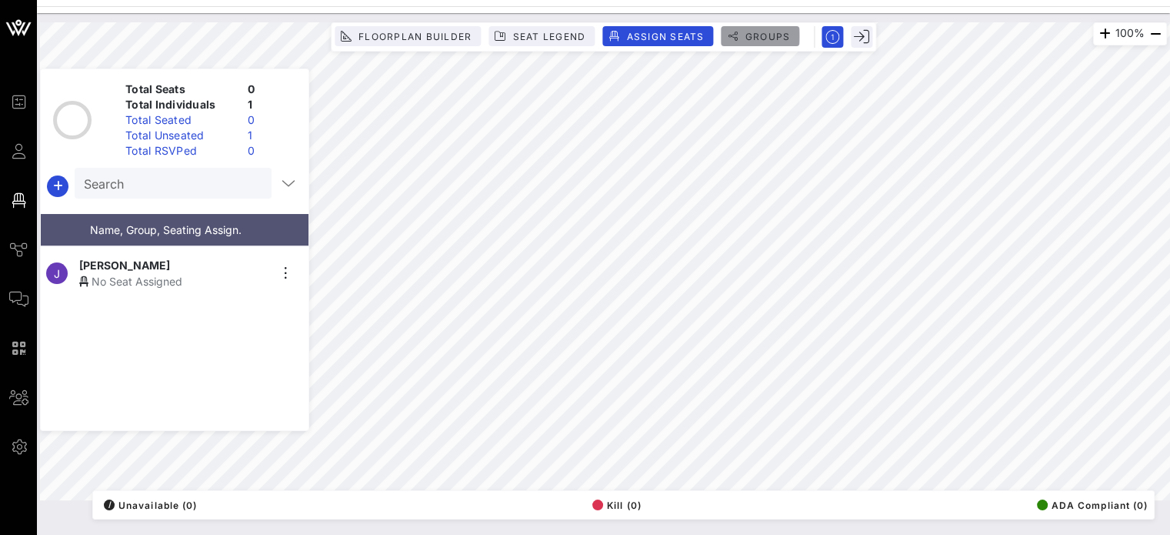
click at [748, 34] on span "Groups" at bounding box center [767, 37] width 46 height 12
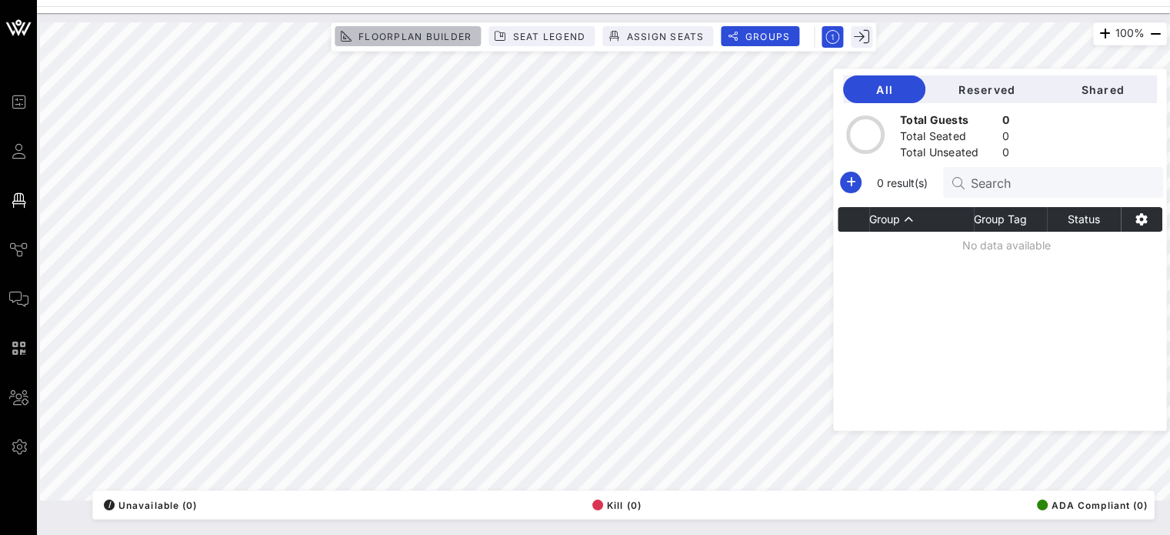
click at [394, 36] on span "Floorplan Builder" at bounding box center [415, 37] width 114 height 12
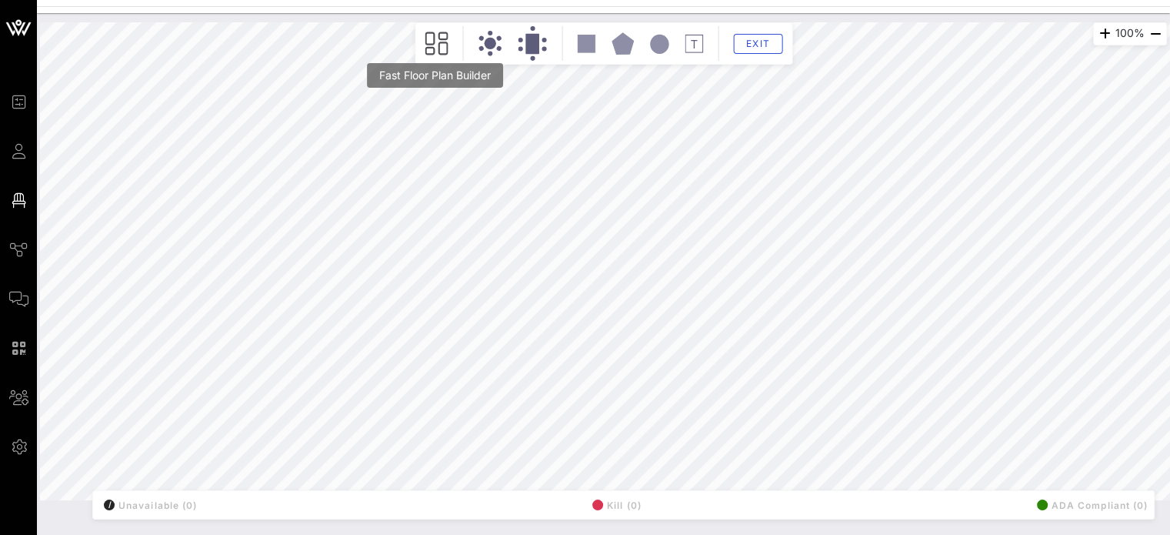
click at [429, 45] on icon at bounding box center [436, 44] width 23 height 24
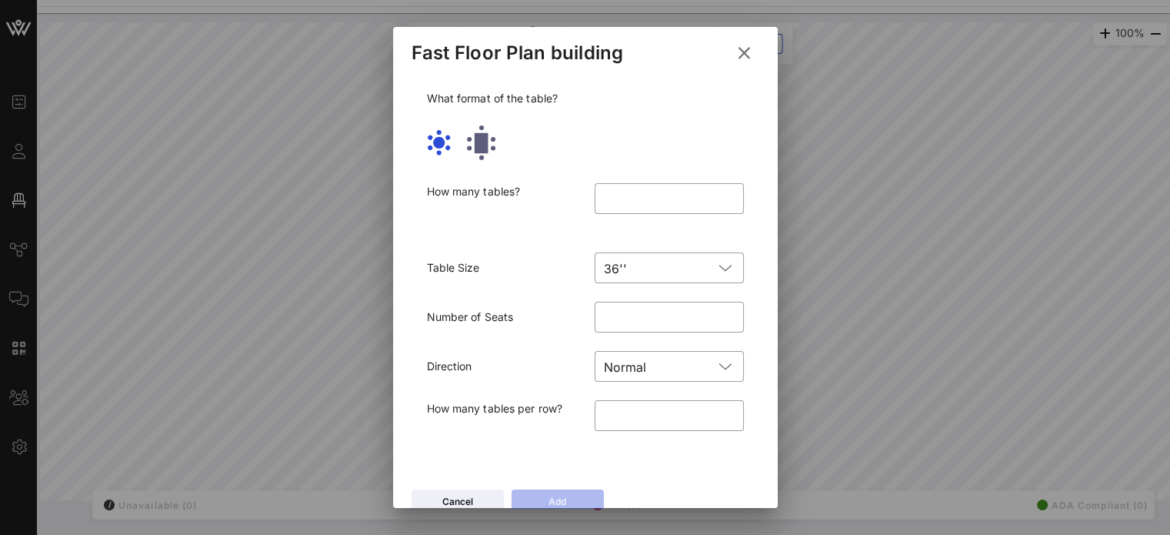
click at [733, 49] on icon at bounding box center [744, 52] width 22 height 19
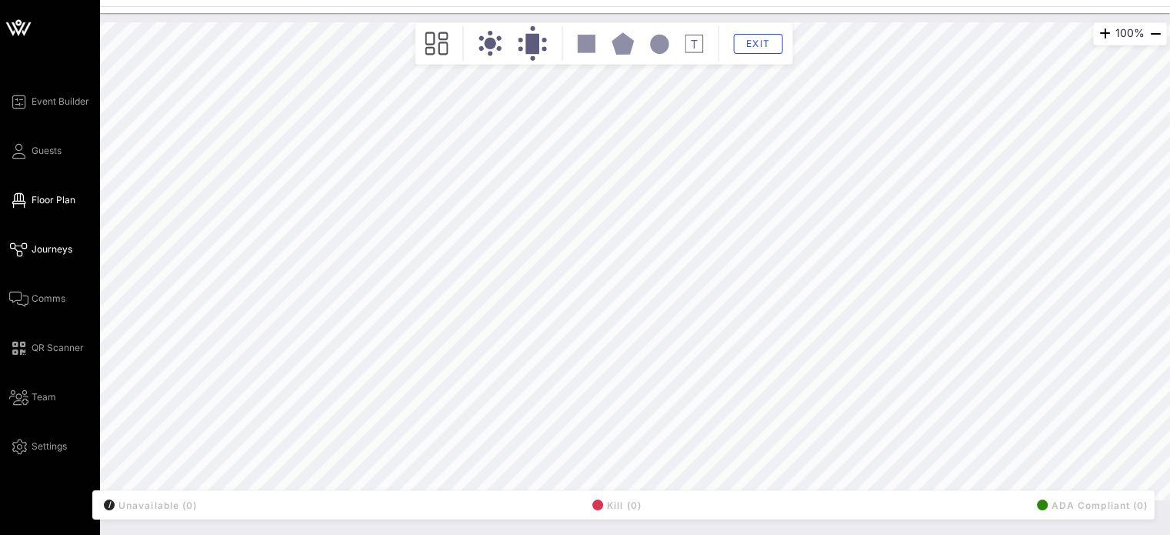
click at [44, 249] on span "Journeys" at bounding box center [52, 249] width 41 height 14
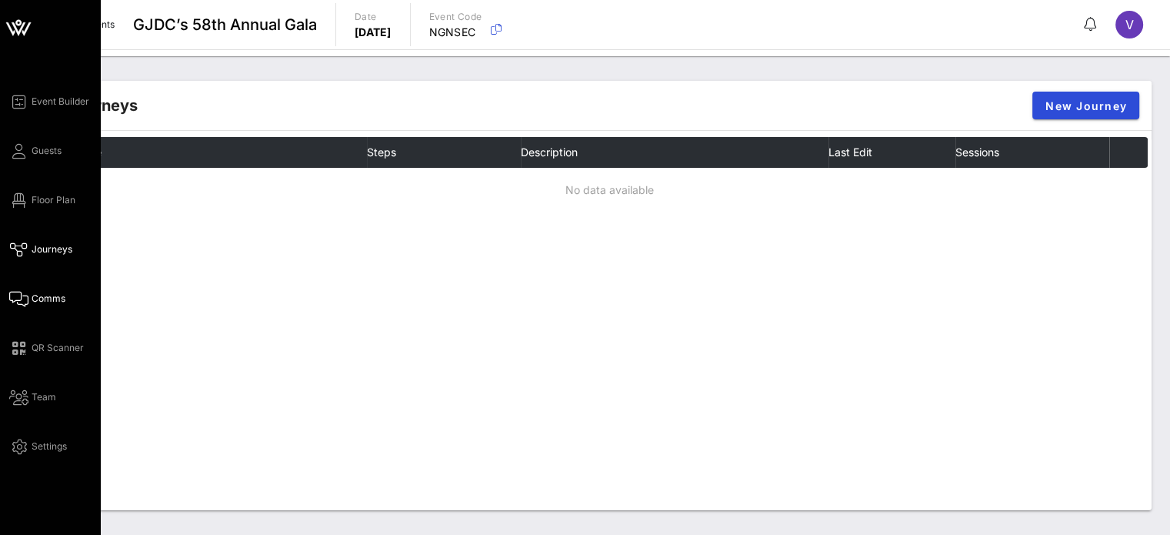
click at [49, 296] on span "Comms" at bounding box center [49, 298] width 34 height 14
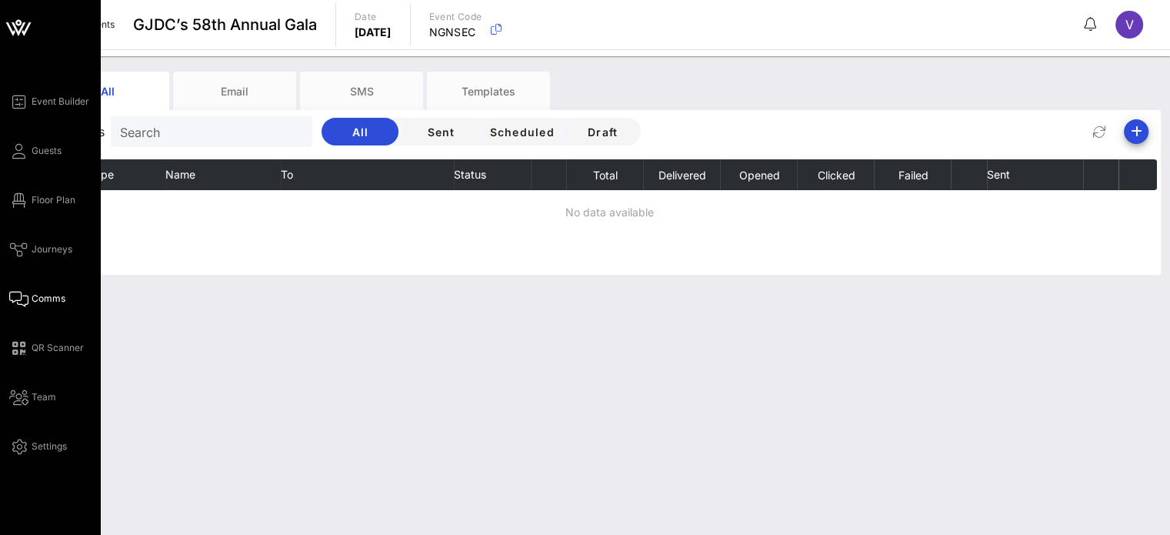
click at [62, 92] on link "Event Builder" at bounding box center [49, 101] width 80 height 18
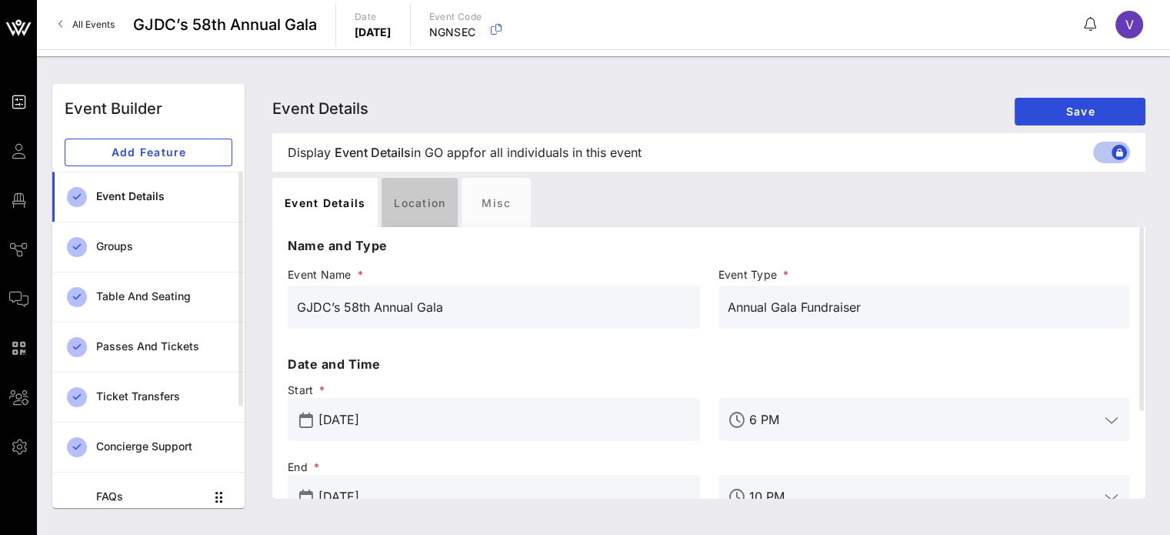
click at [439, 191] on div "Location" at bounding box center [419, 202] width 76 height 49
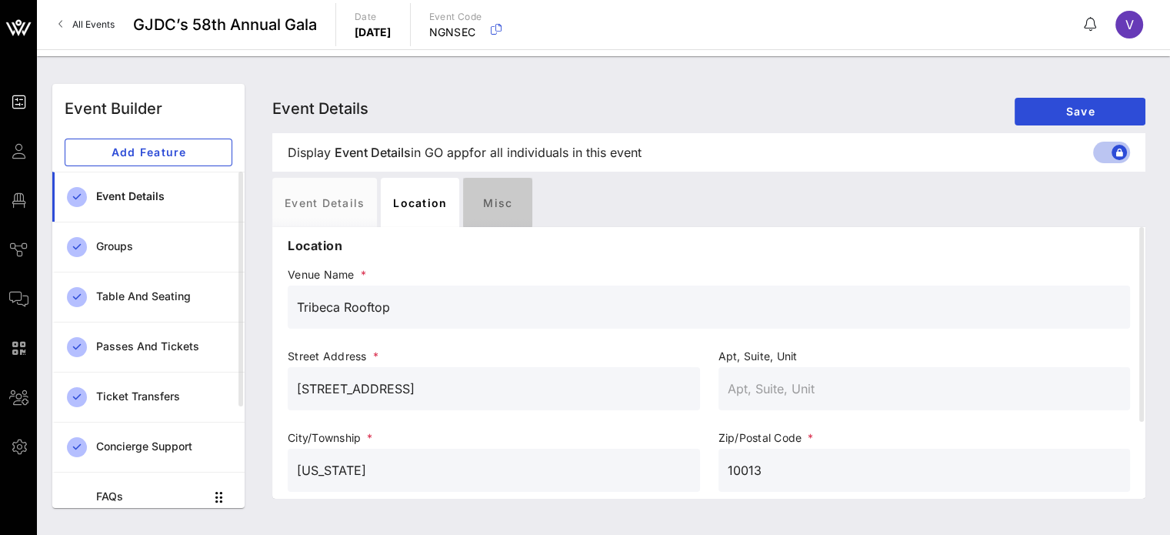
click at [511, 198] on div "Misc" at bounding box center [497, 202] width 69 height 49
